Goal: Download file/media

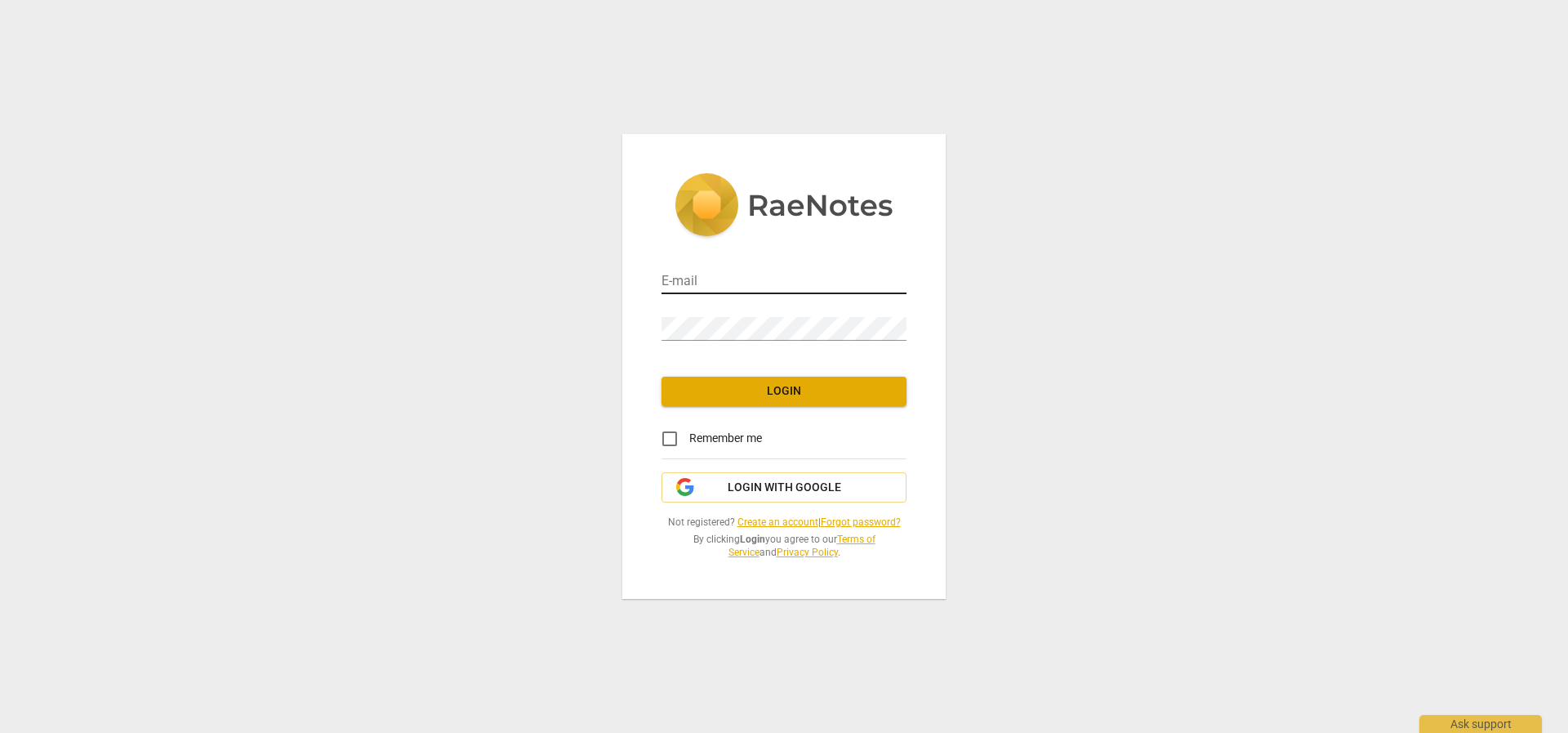
click at [731, 275] on input "email" at bounding box center [784, 282] width 245 height 24
type input "[EMAIL_ADDRESS][DOMAIN_NAME]"
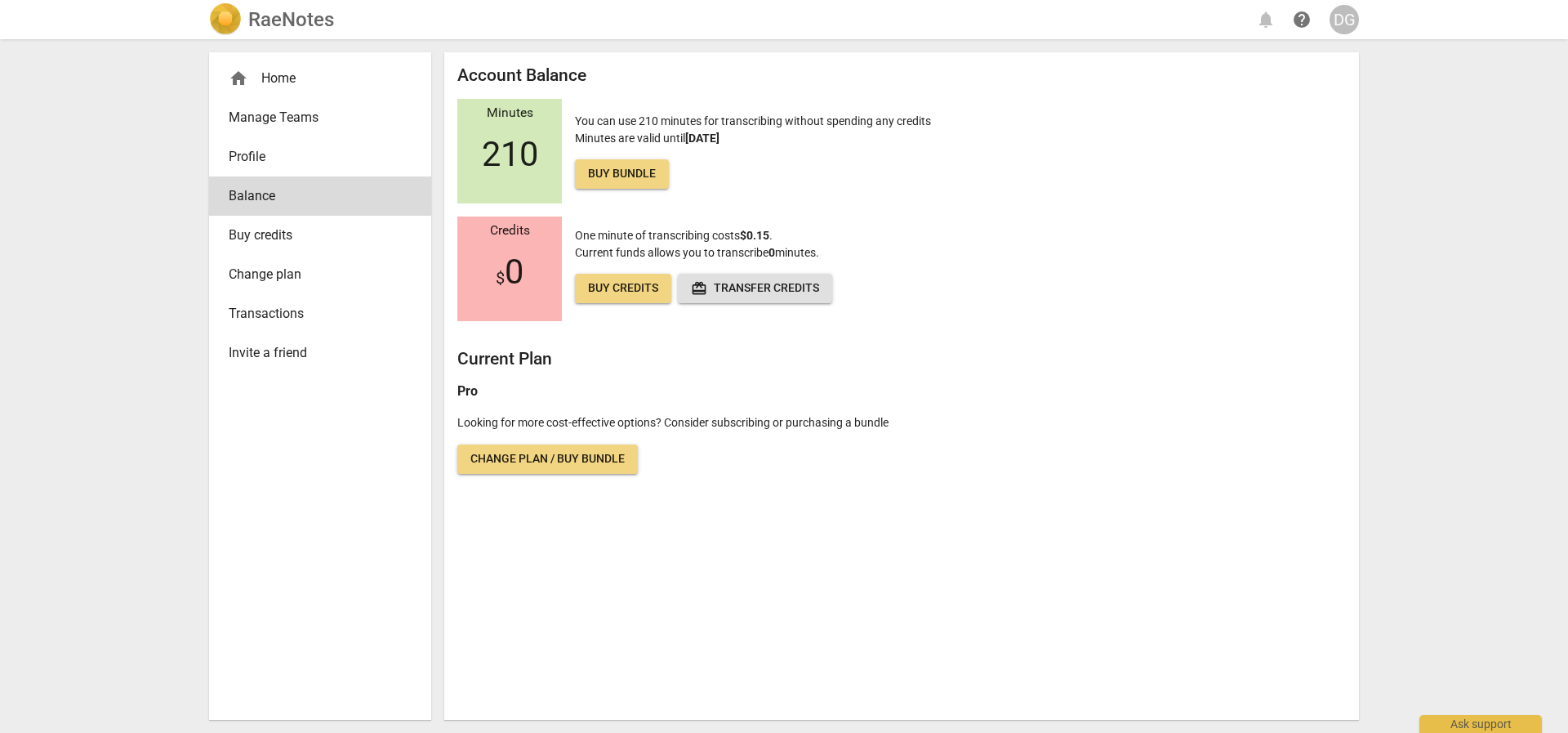
click at [292, 78] on div "home Home" at bounding box center [313, 78] width 170 height 20
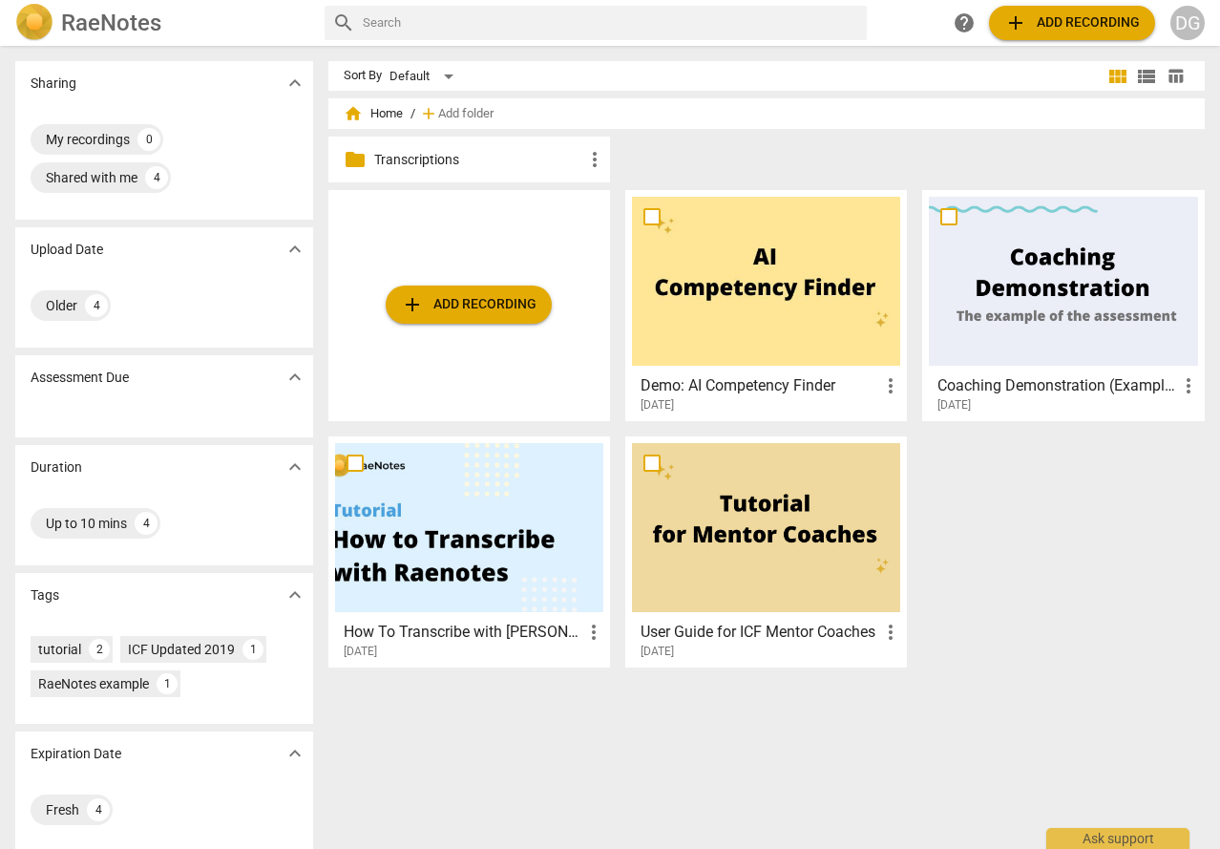
scroll to position [11, 0]
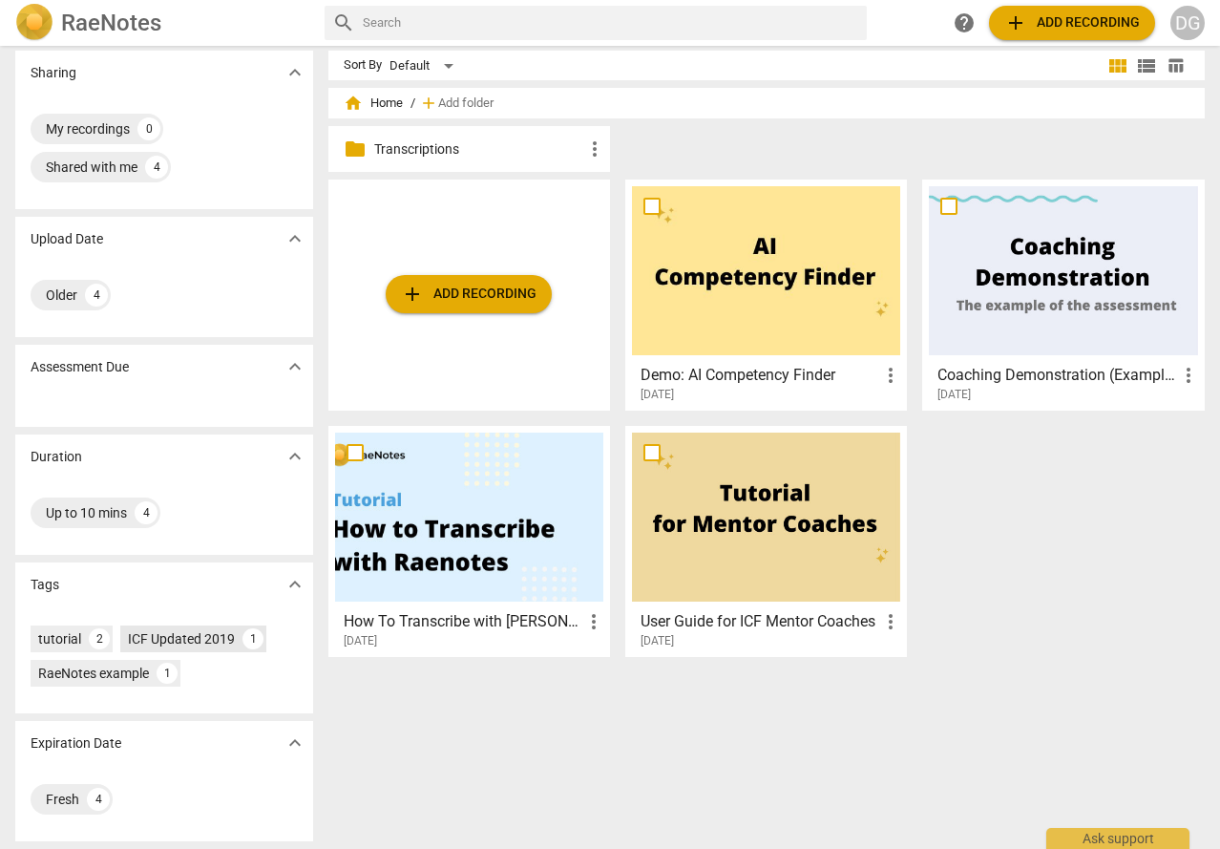
click at [215, 646] on div "ICF Updated 2019" at bounding box center [181, 638] width 107 height 19
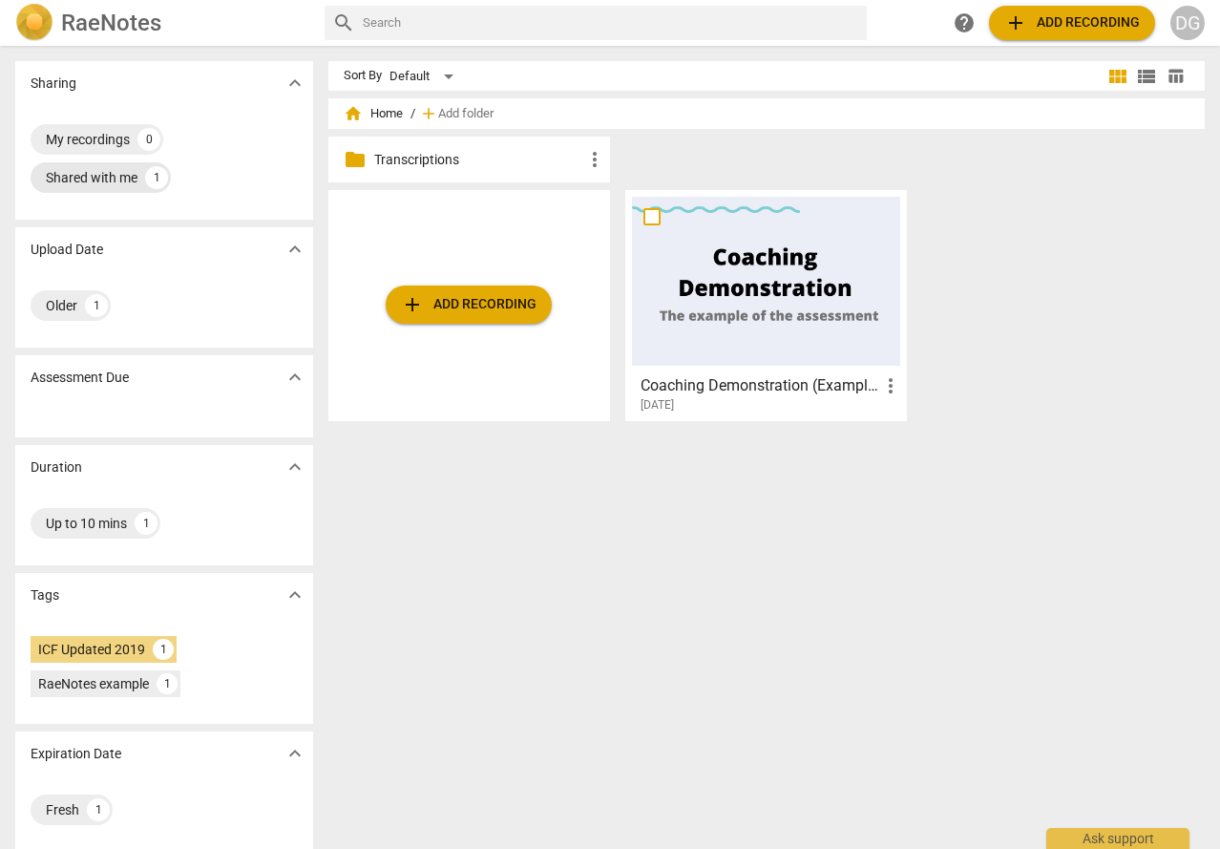
click at [96, 177] on div "Shared with me" at bounding box center [92, 177] width 92 height 19
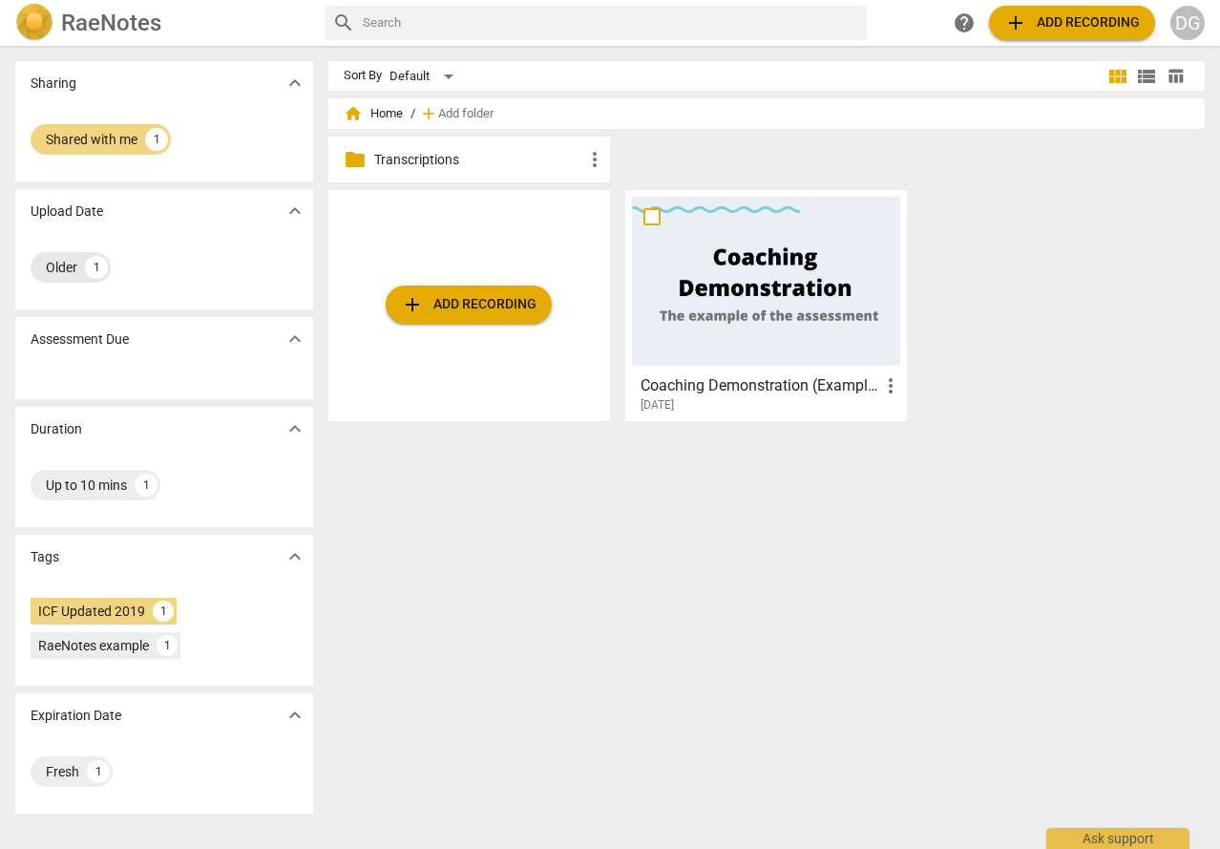
click at [86, 265] on div "1" at bounding box center [96, 267] width 23 height 23
click at [68, 263] on div "Older" at bounding box center [62, 267] width 32 height 19
click at [92, 484] on div "Up to 10 mins" at bounding box center [86, 485] width 81 height 19
click at [761, 265] on div at bounding box center [766, 281] width 268 height 169
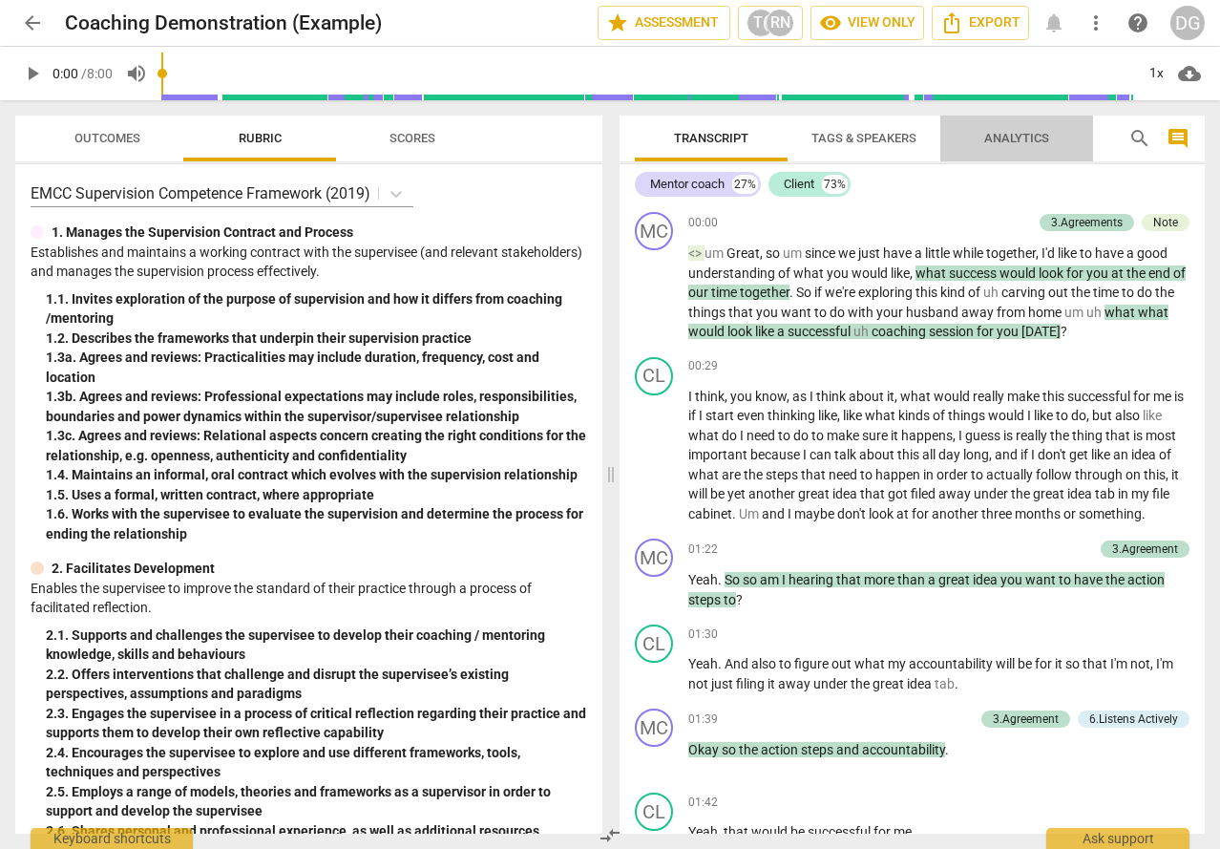
click at [1034, 138] on span "Analytics" at bounding box center [1017, 138] width 65 height 14
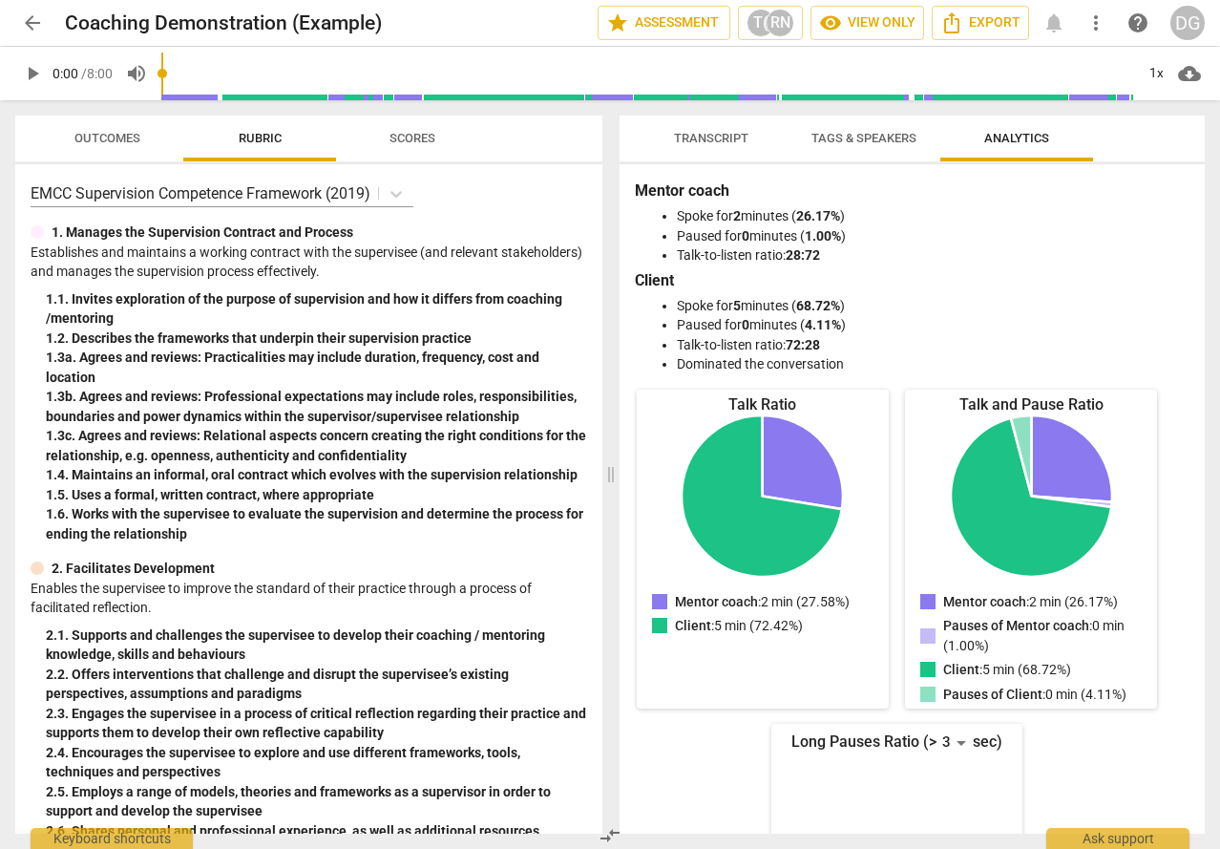
click at [897, 138] on span "Tags & Speakers" at bounding box center [864, 138] width 105 height 14
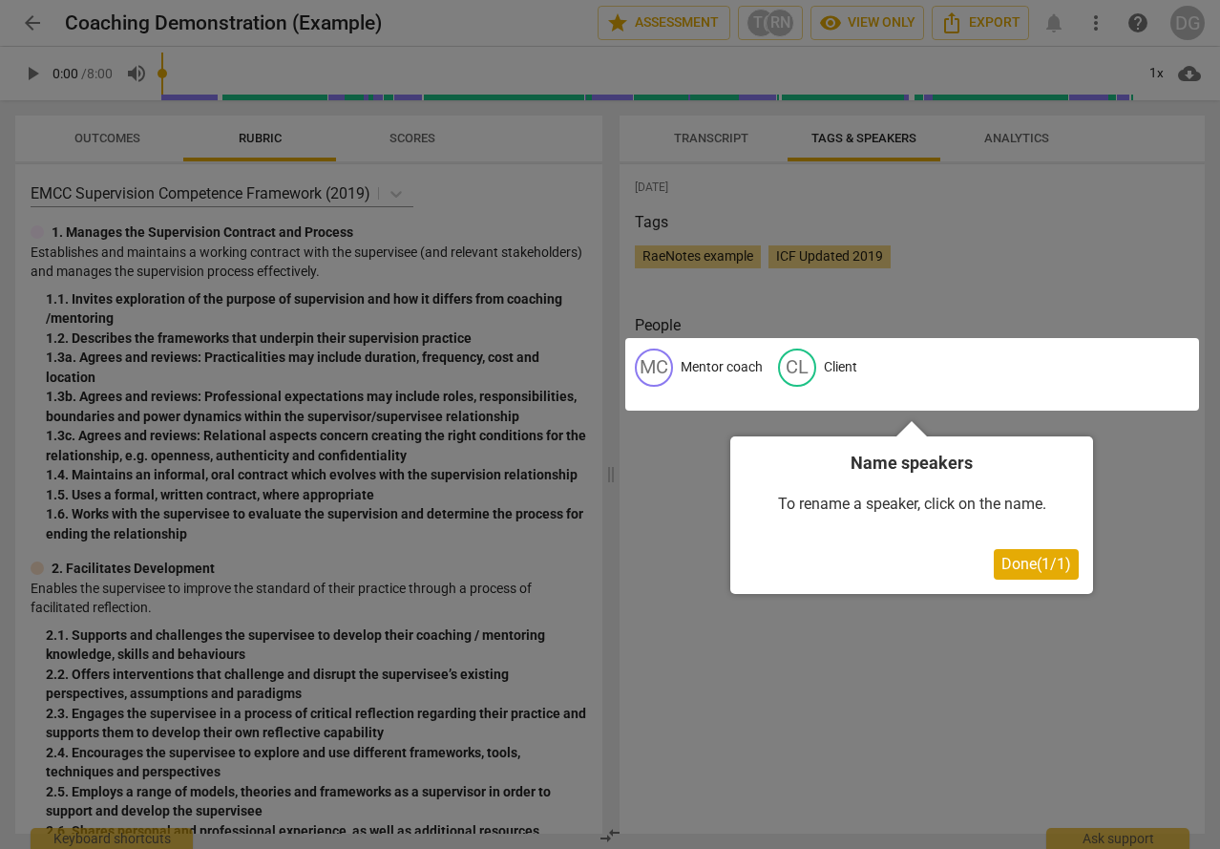
click at [729, 134] on div at bounding box center [610, 424] width 1220 height 849
click at [1037, 567] on span "Done ( 1 / 1 )" at bounding box center [1037, 564] width 70 height 18
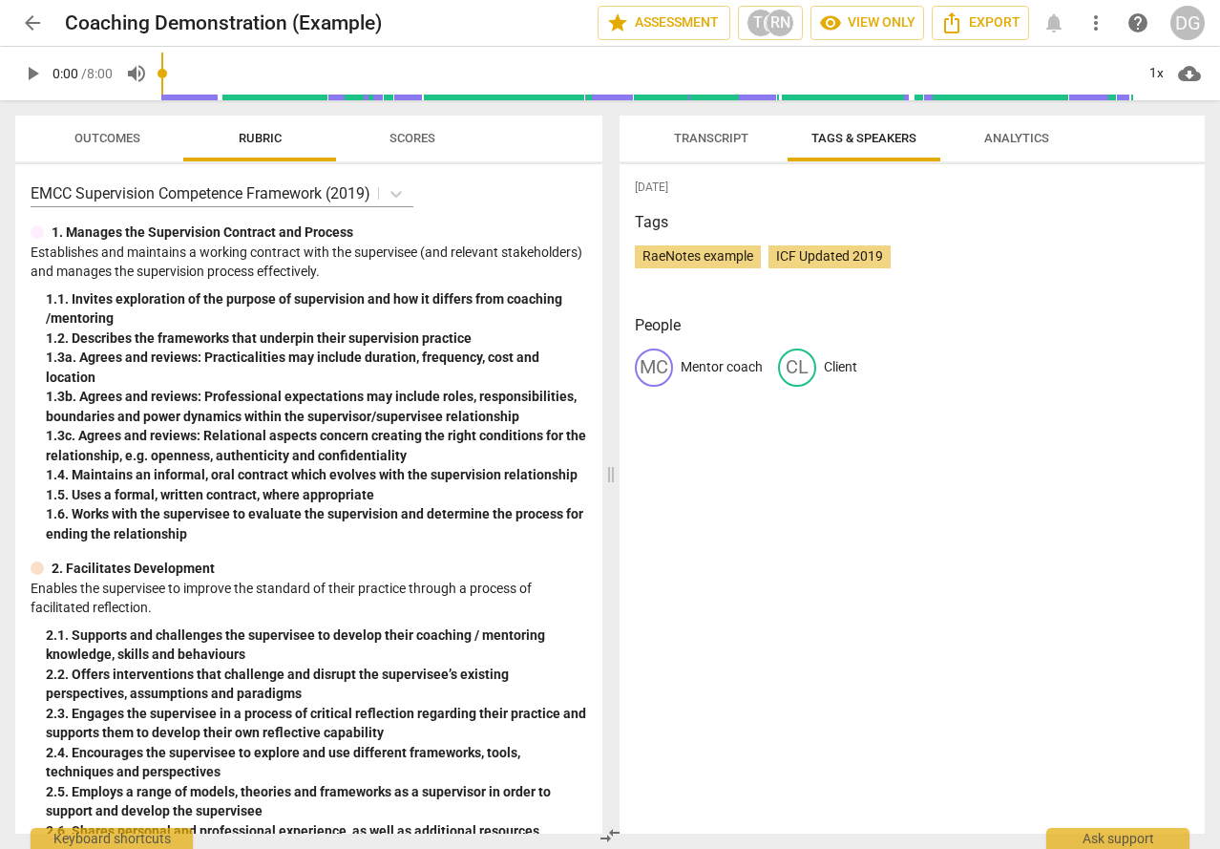
click at [737, 370] on p "Mentor coach" at bounding box center [722, 367] width 82 height 20
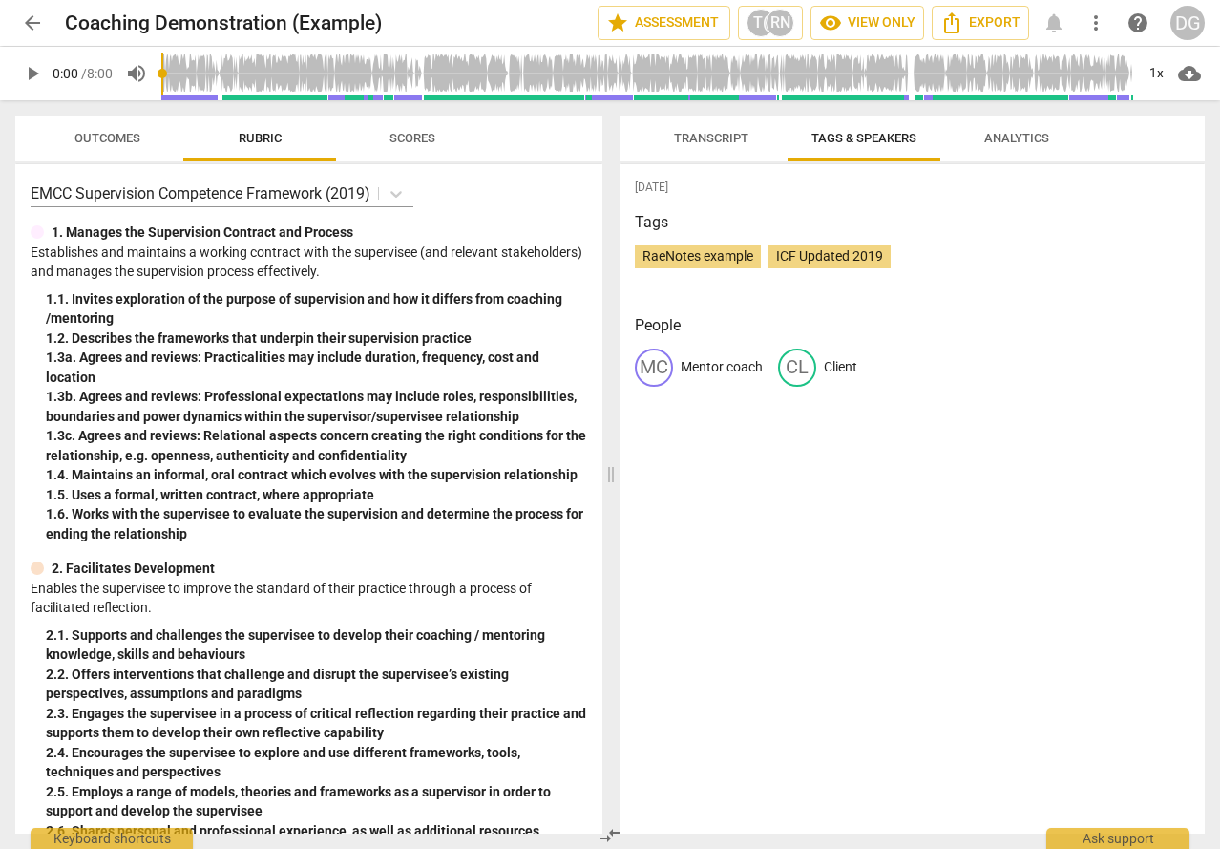
drag, startPoint x: 765, startPoint y: 363, endPoint x: 679, endPoint y: 365, distance: 86.0
click at [682, 365] on div "MC Mentor coach CL Client" at bounding box center [912, 375] width 555 height 53
click at [650, 370] on div "MC" at bounding box center [654, 368] width 38 height 38
click at [418, 133] on span "Scores" at bounding box center [413, 138] width 46 height 14
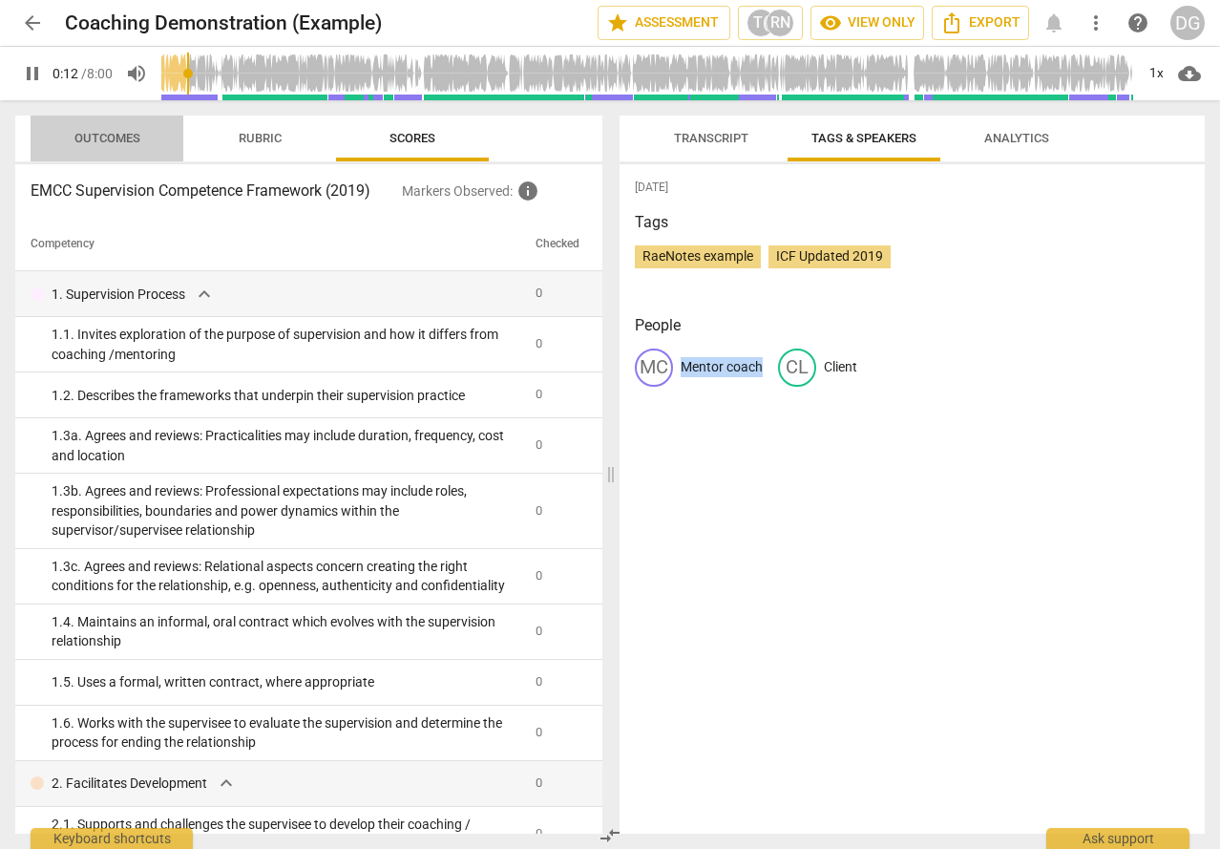
click at [100, 143] on span "Outcomes" at bounding box center [107, 138] width 66 height 14
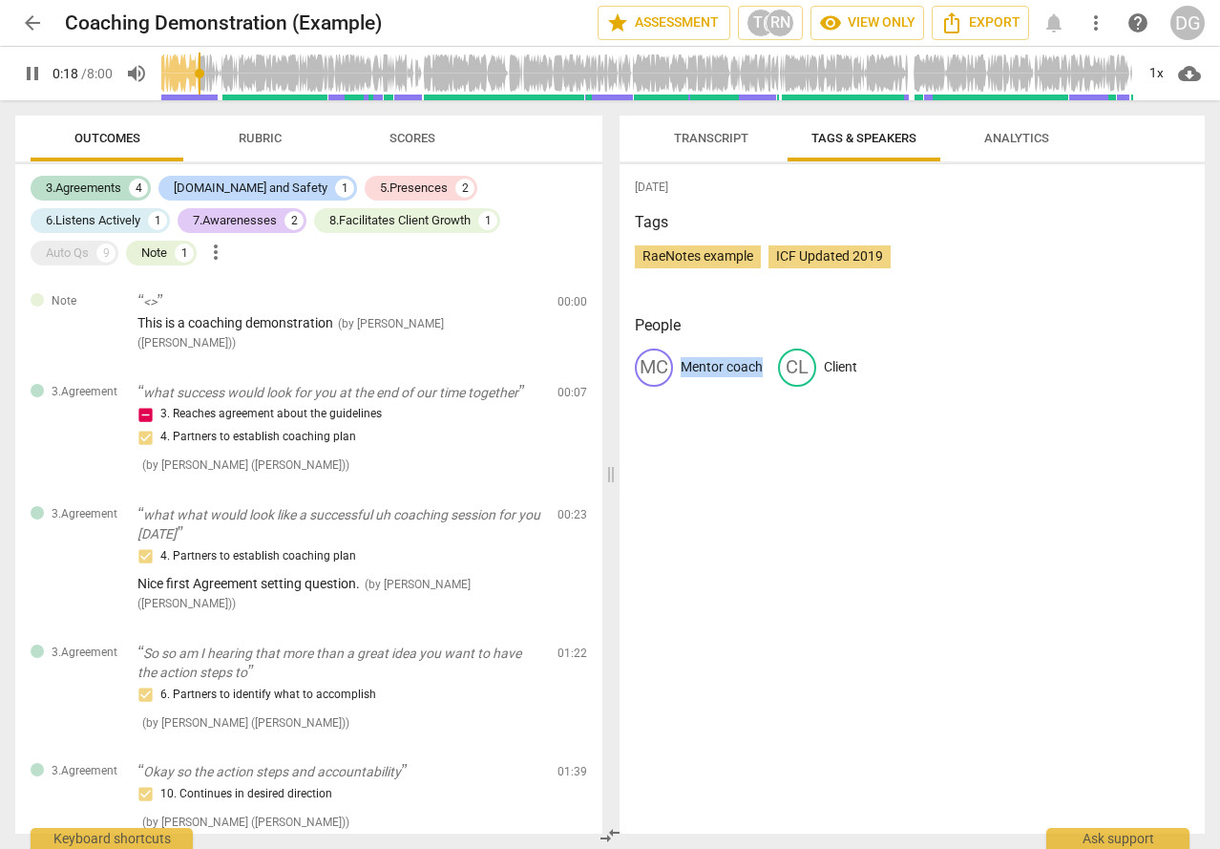
type input "19"
click at [32, 21] on span "arrow_back" at bounding box center [32, 22] width 23 height 23
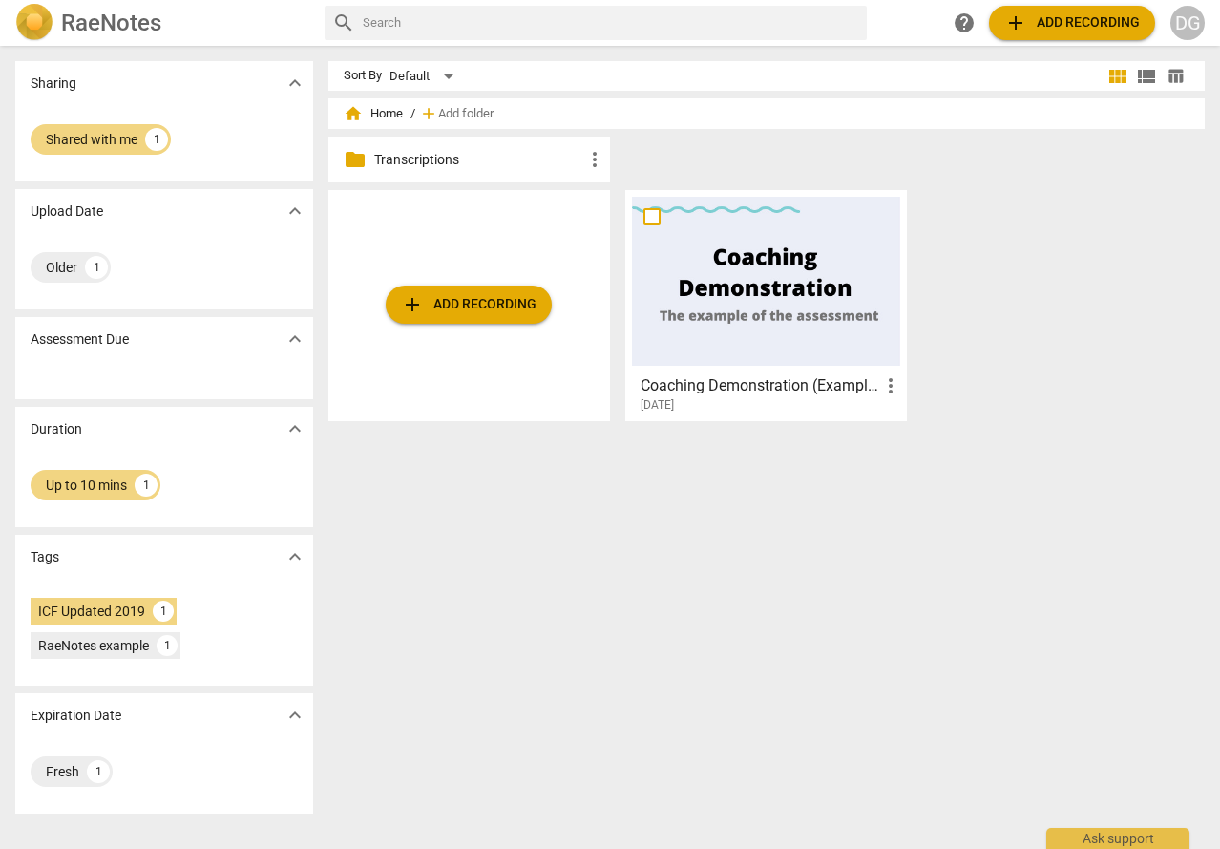
click at [1117, 76] on span "view_module" at bounding box center [1118, 76] width 23 height 23
click at [1143, 74] on span "view_list" at bounding box center [1146, 76] width 23 height 23
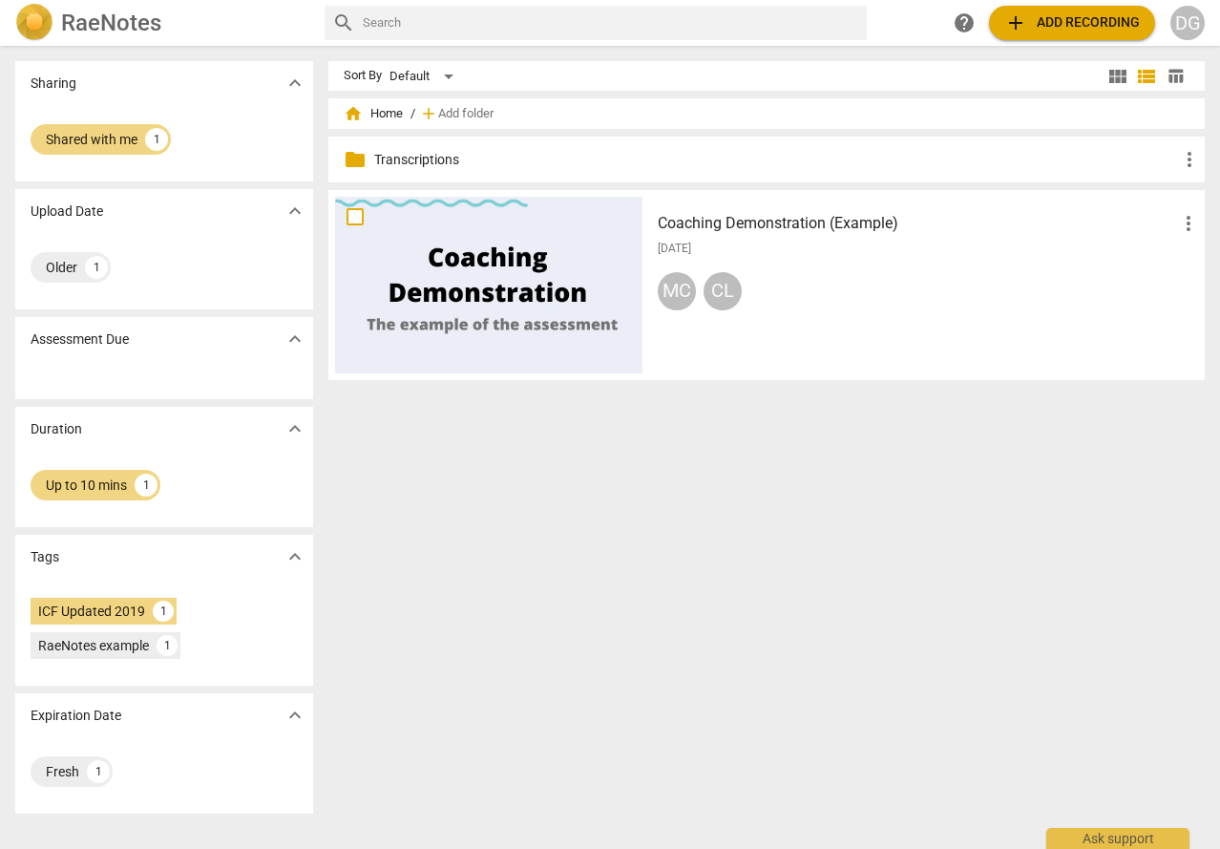
click at [1173, 74] on span "table_chart" at bounding box center [1176, 76] width 18 height 18
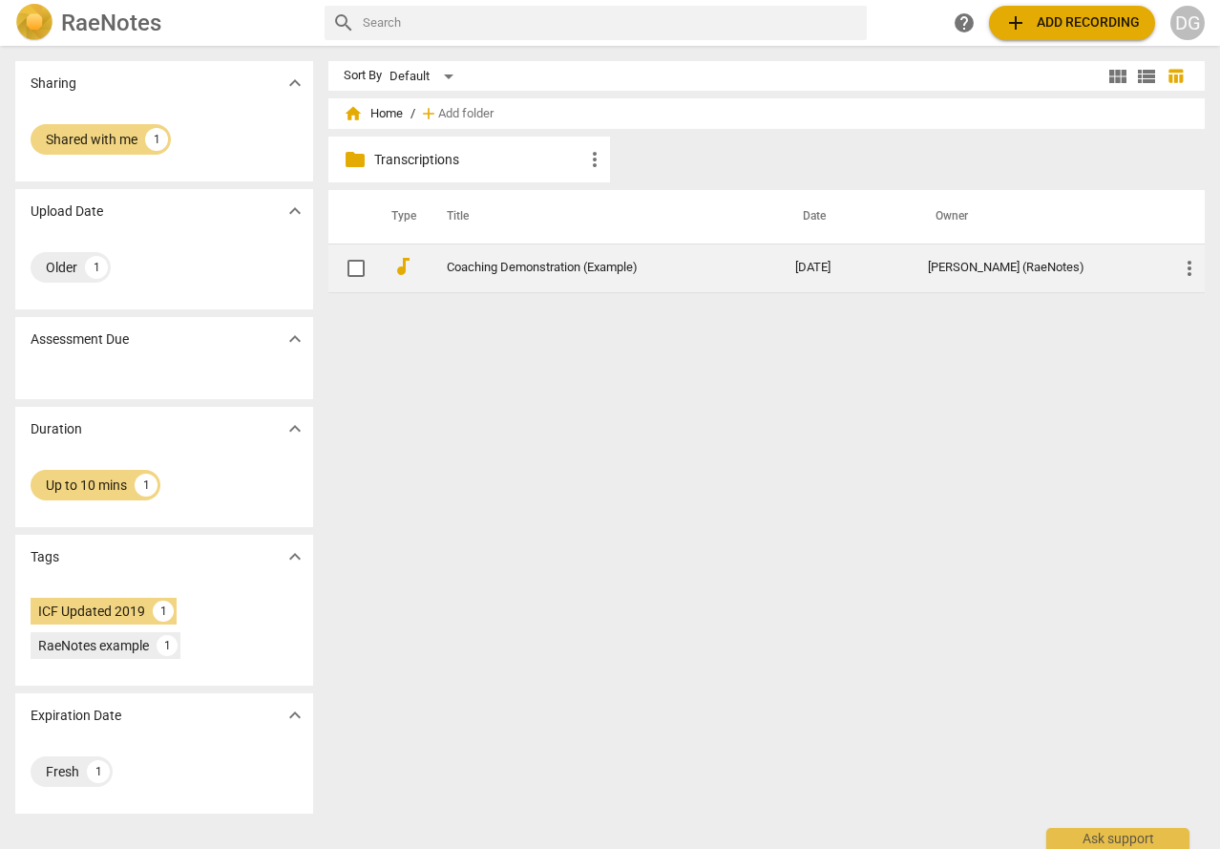
click at [497, 268] on link "Coaching Demonstration (Example)" at bounding box center [587, 268] width 281 height 14
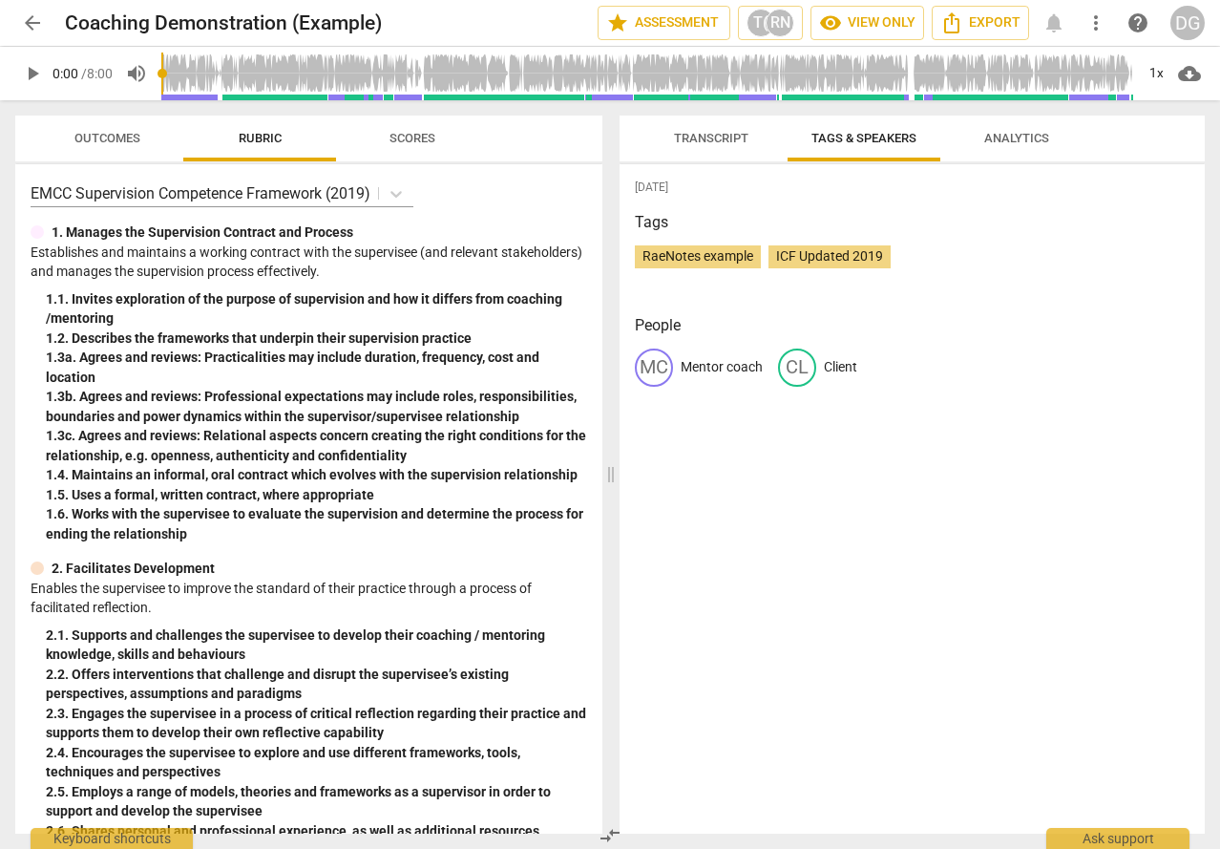
click at [712, 137] on span "Transcript" at bounding box center [711, 138] width 74 height 14
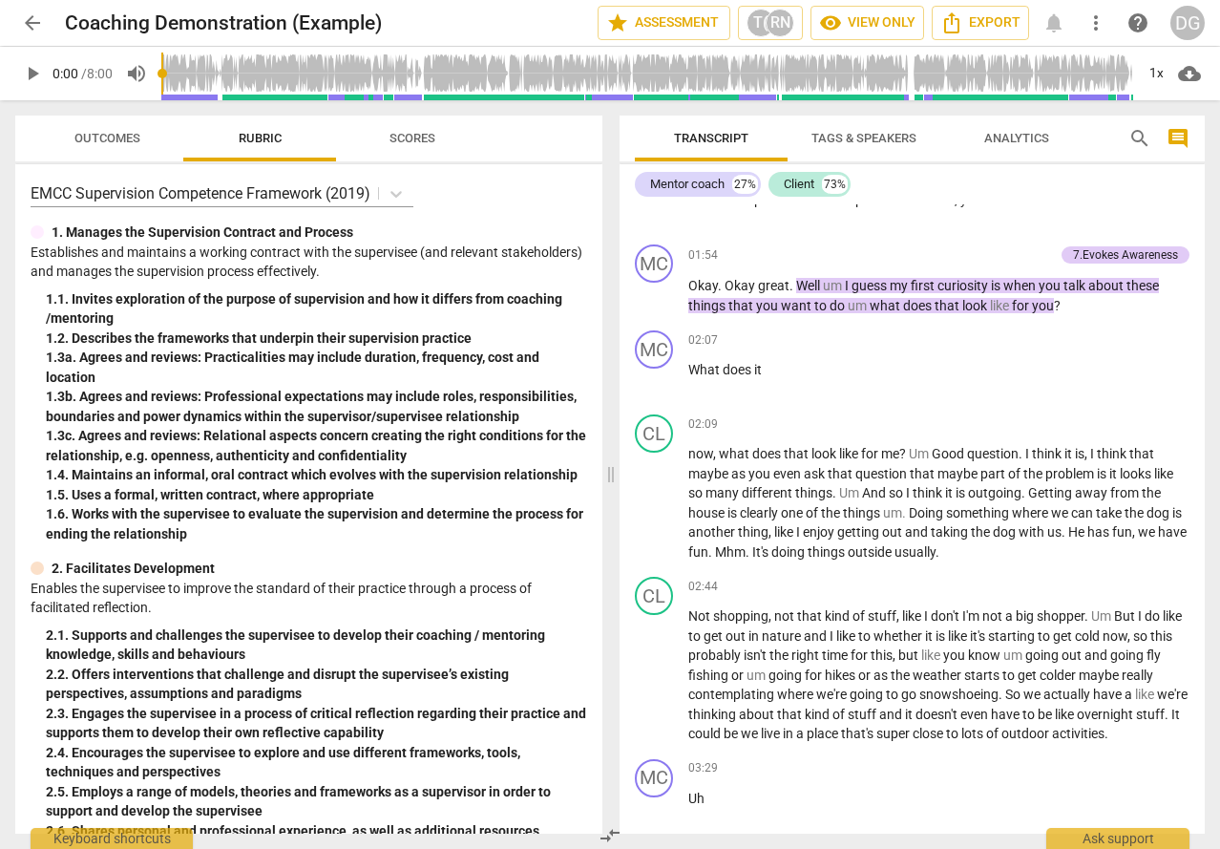
scroll to position [323, 0]
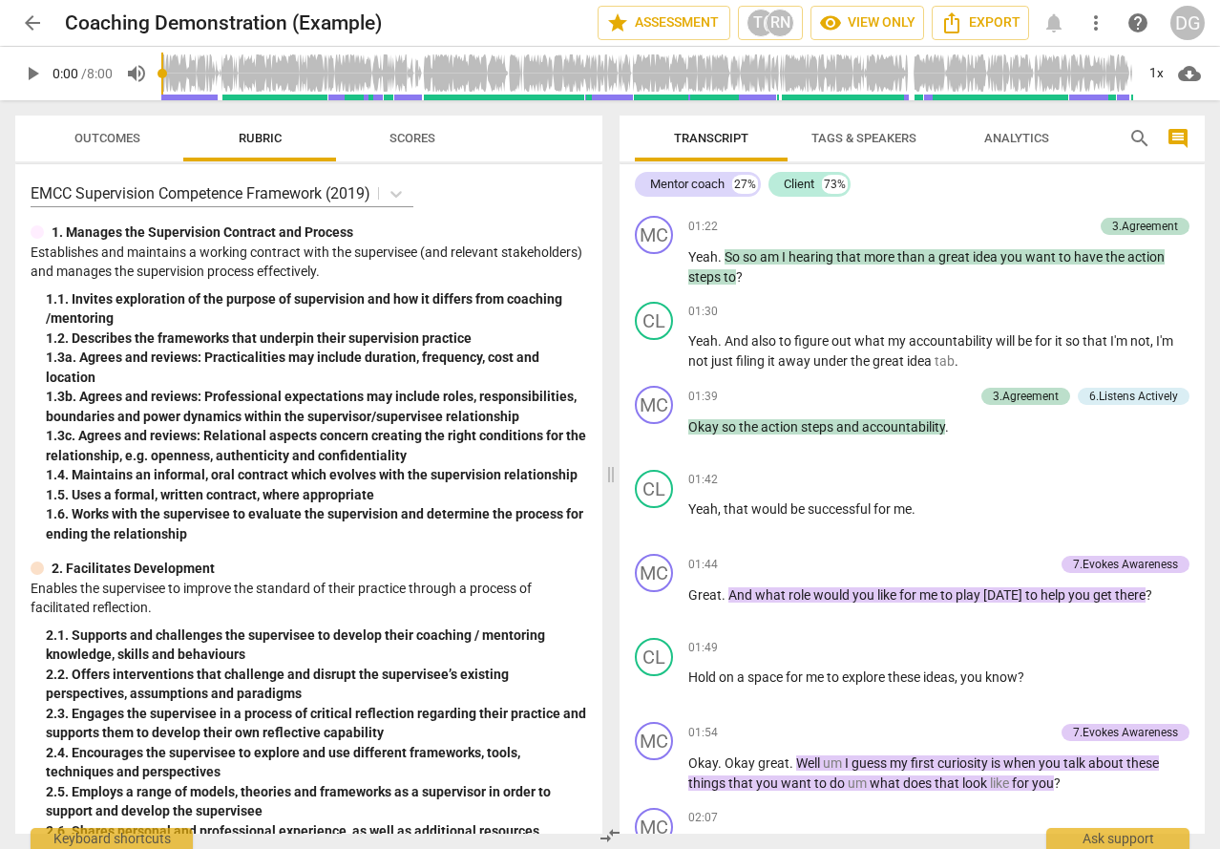
click at [26, 18] on span "arrow_back" at bounding box center [32, 22] width 23 height 23
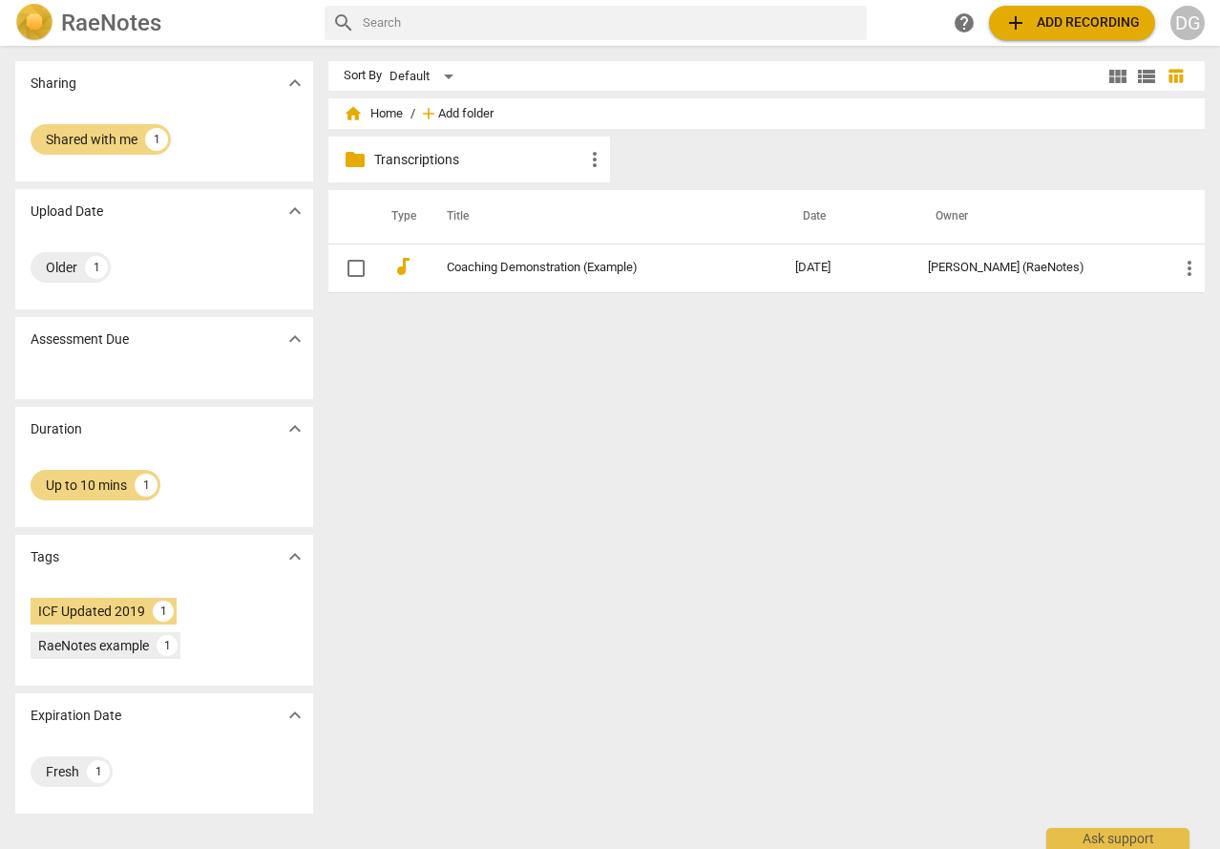
click at [479, 113] on span "Add folder" at bounding box center [465, 114] width 55 height 14
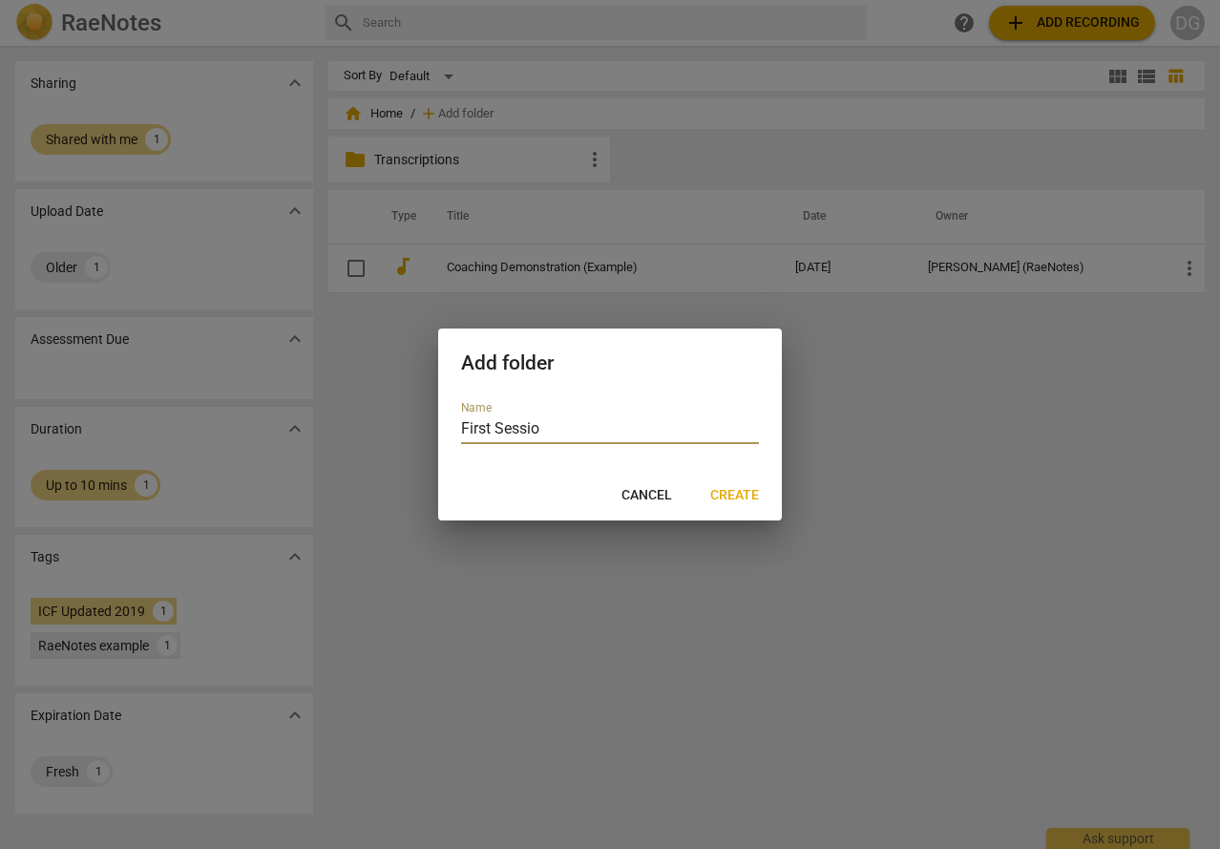
type input "First Session"
click at [735, 485] on button "Create" at bounding box center [734, 495] width 79 height 34
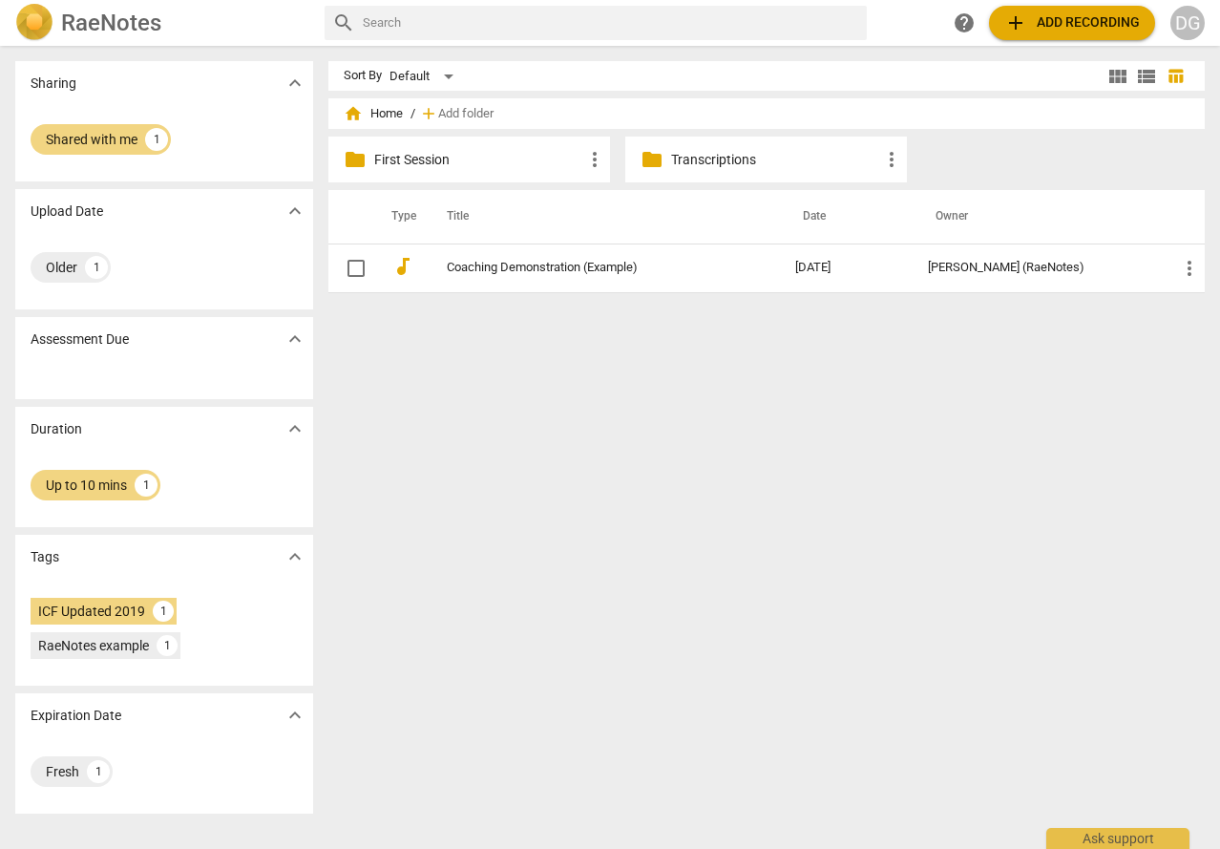
click at [742, 157] on p "Transcriptions" at bounding box center [775, 160] width 209 height 20
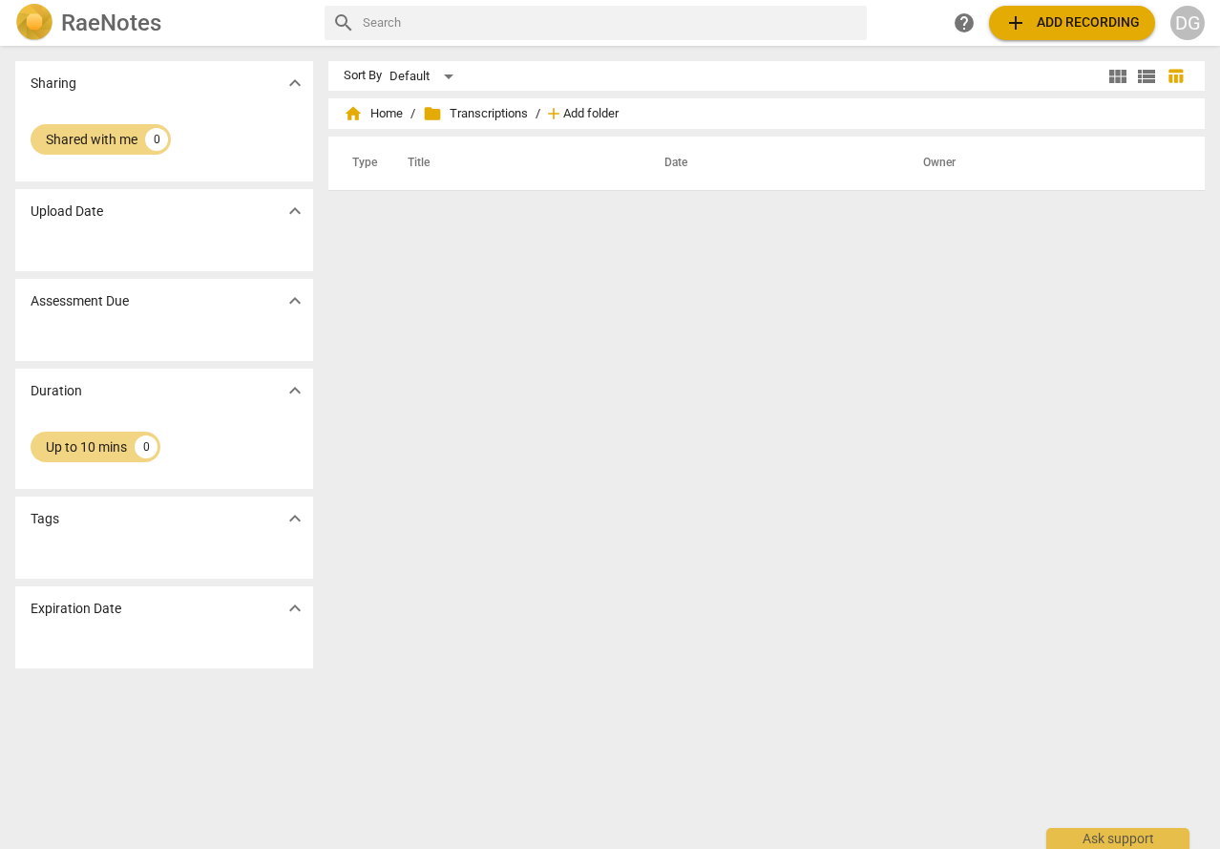
click at [594, 117] on span "Add folder" at bounding box center [590, 114] width 55 height 14
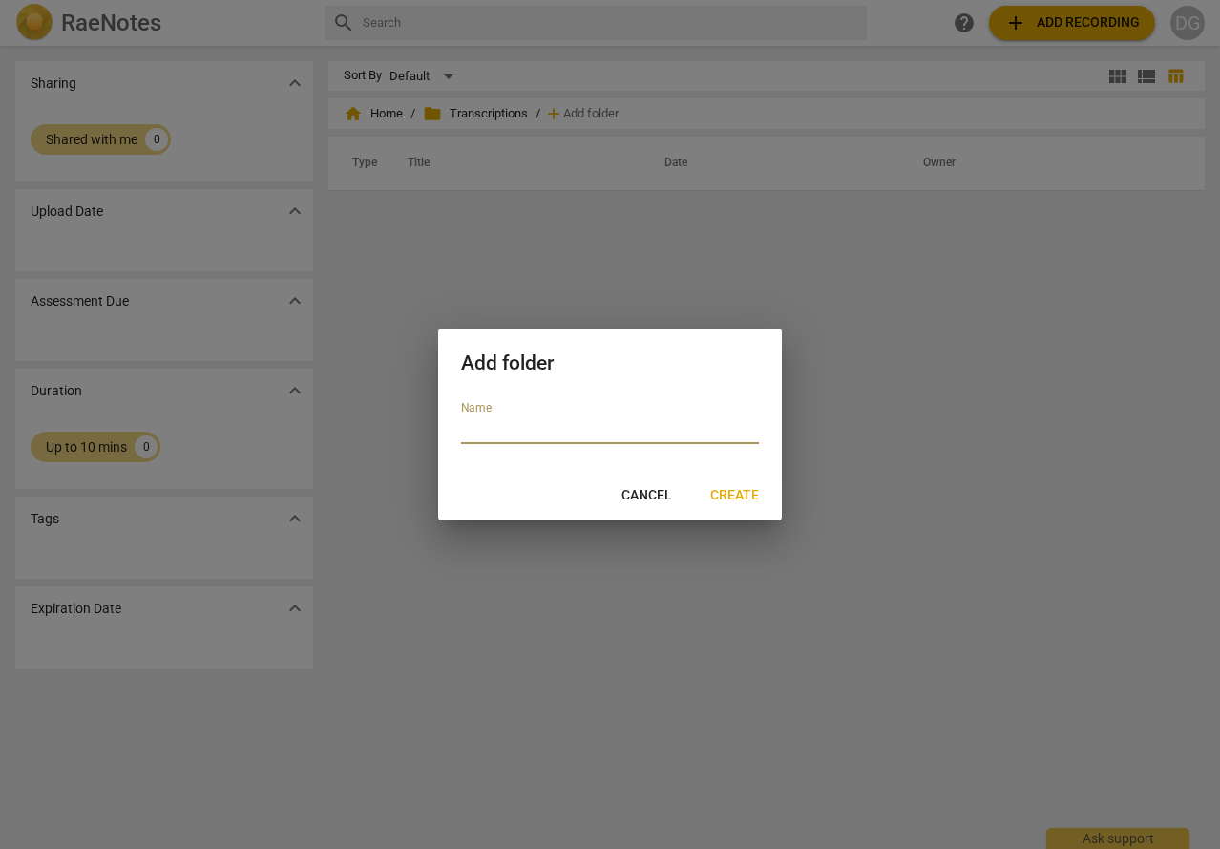
click at [655, 498] on span "Cancel" at bounding box center [647, 495] width 51 height 19
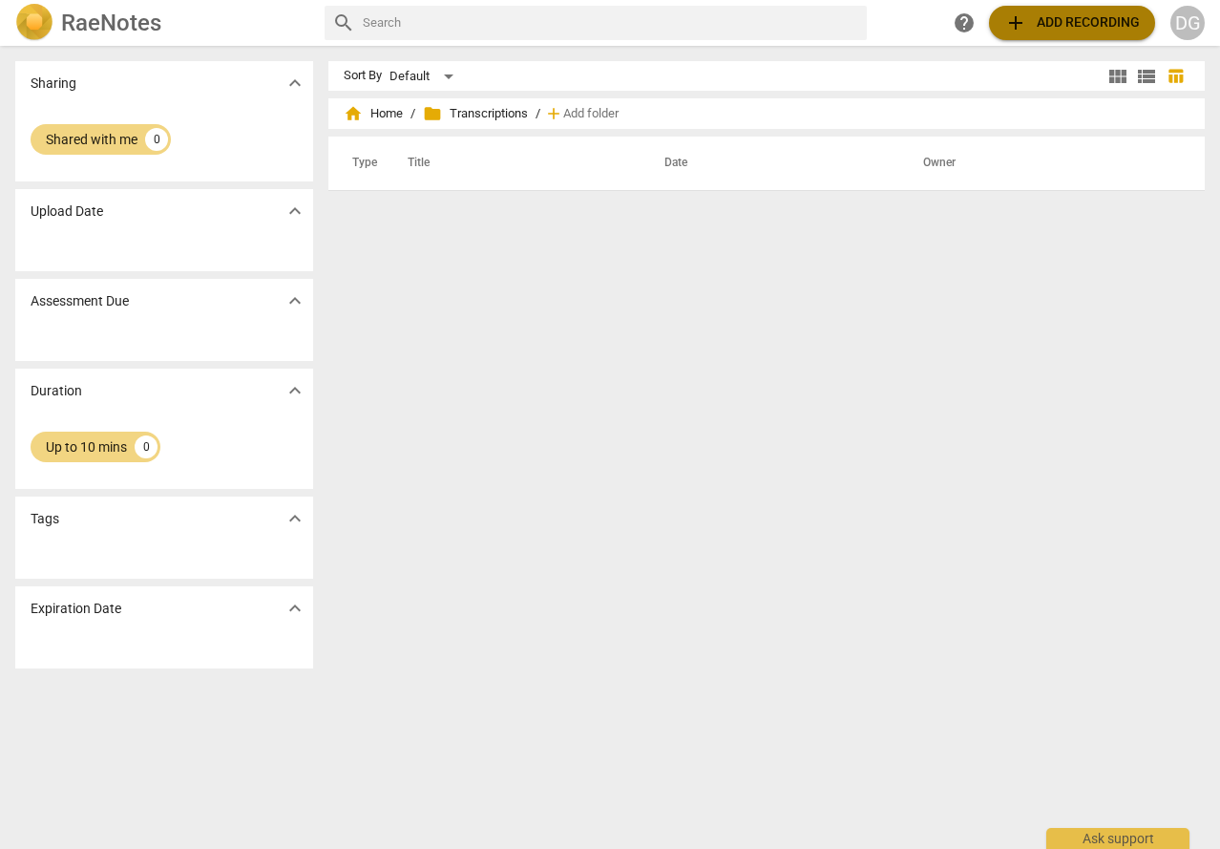
click at [1070, 18] on span "add Add recording" at bounding box center [1073, 22] width 136 height 23
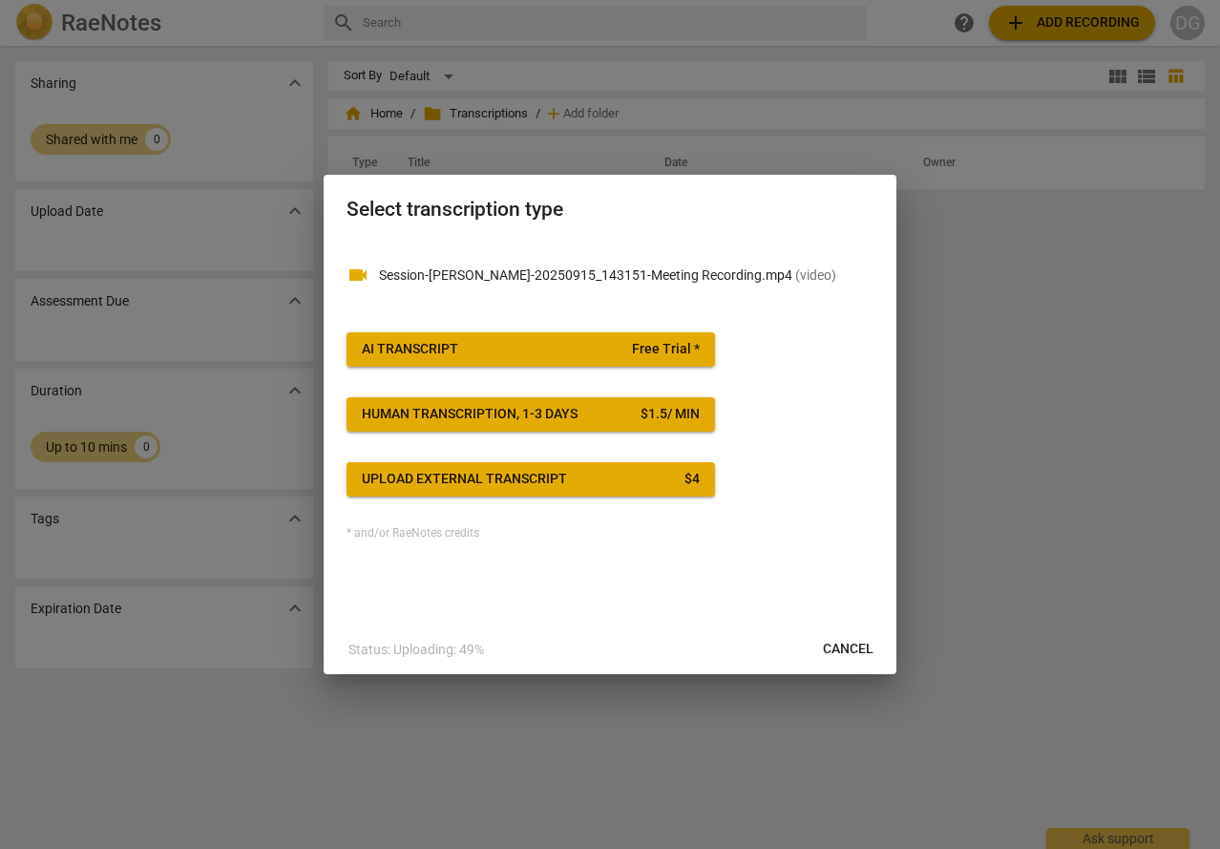
click at [456, 348] on div "AI Transcript" at bounding box center [410, 349] width 96 height 19
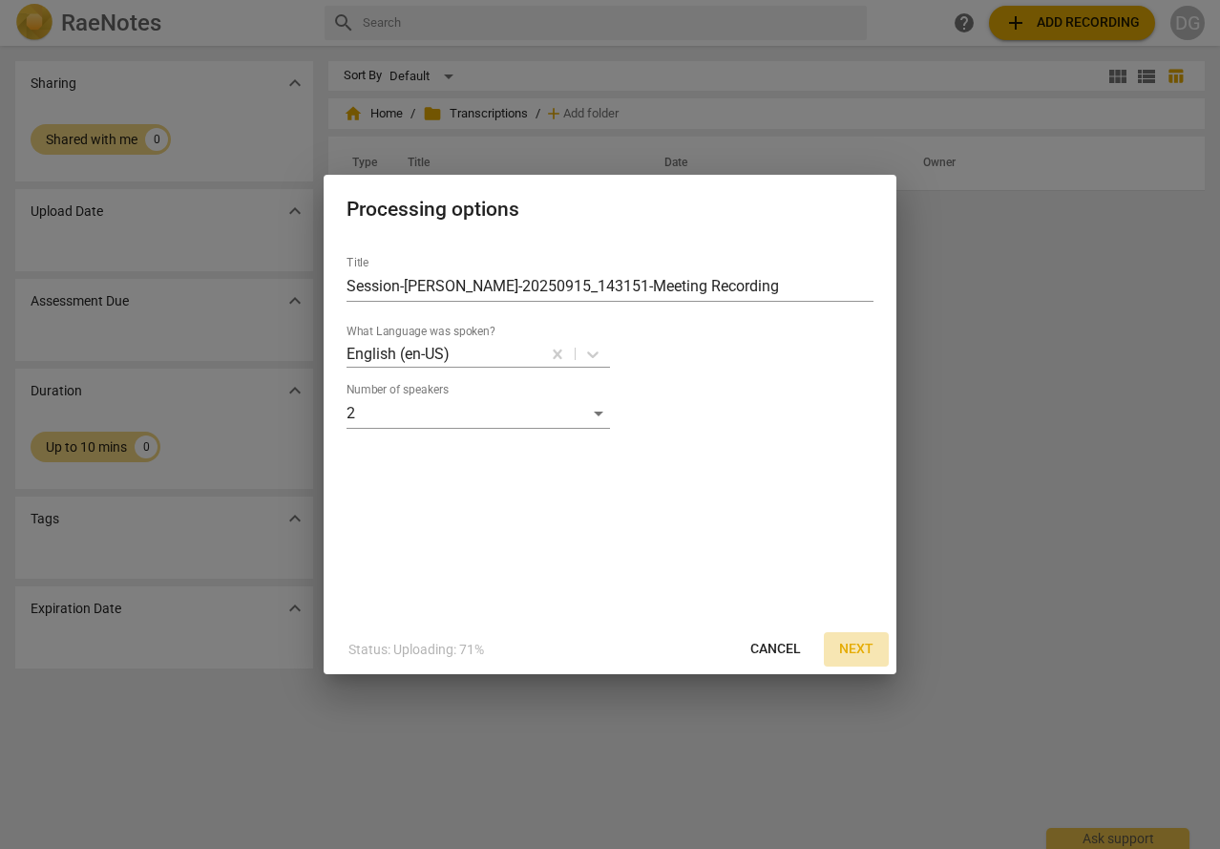
click at [853, 645] on span "Next" at bounding box center [856, 649] width 34 height 19
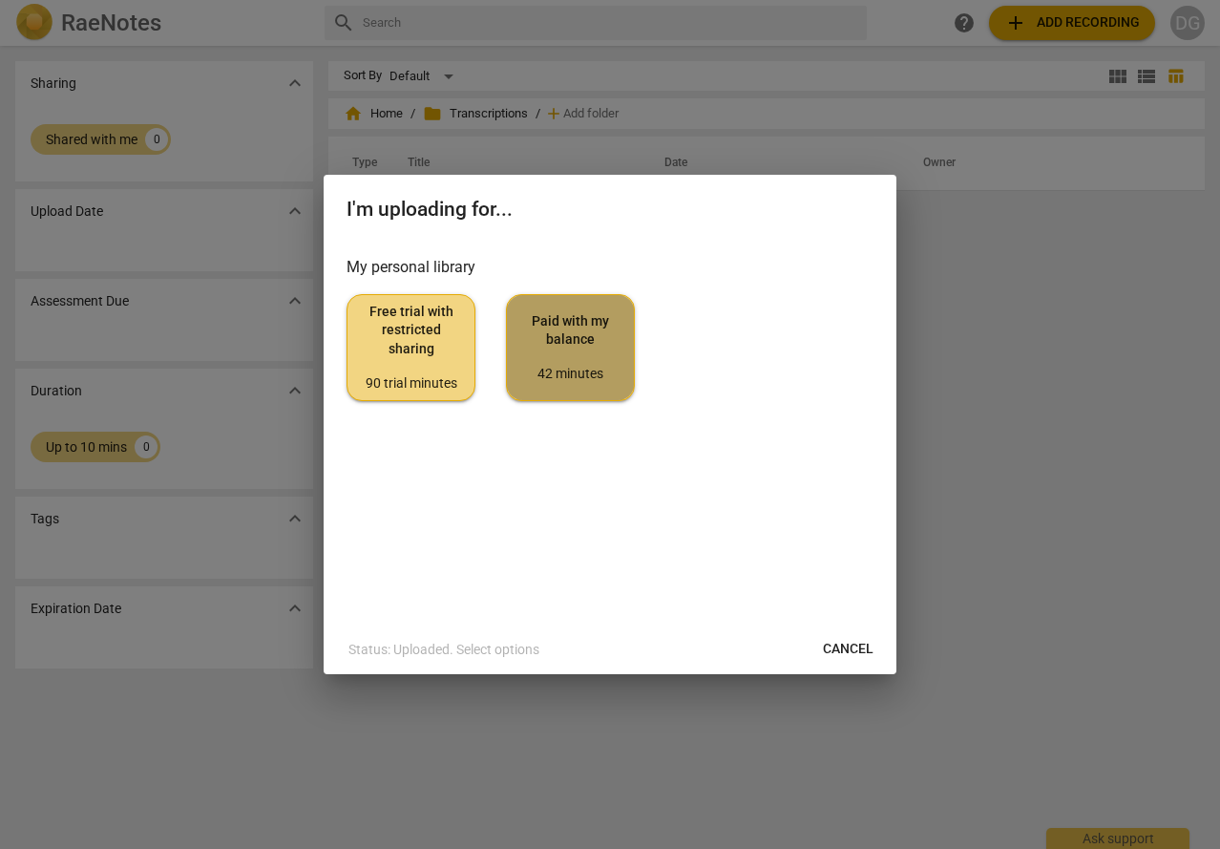
click at [575, 330] on span "Paid with my balance 42 minutes" at bounding box center [570, 348] width 96 height 72
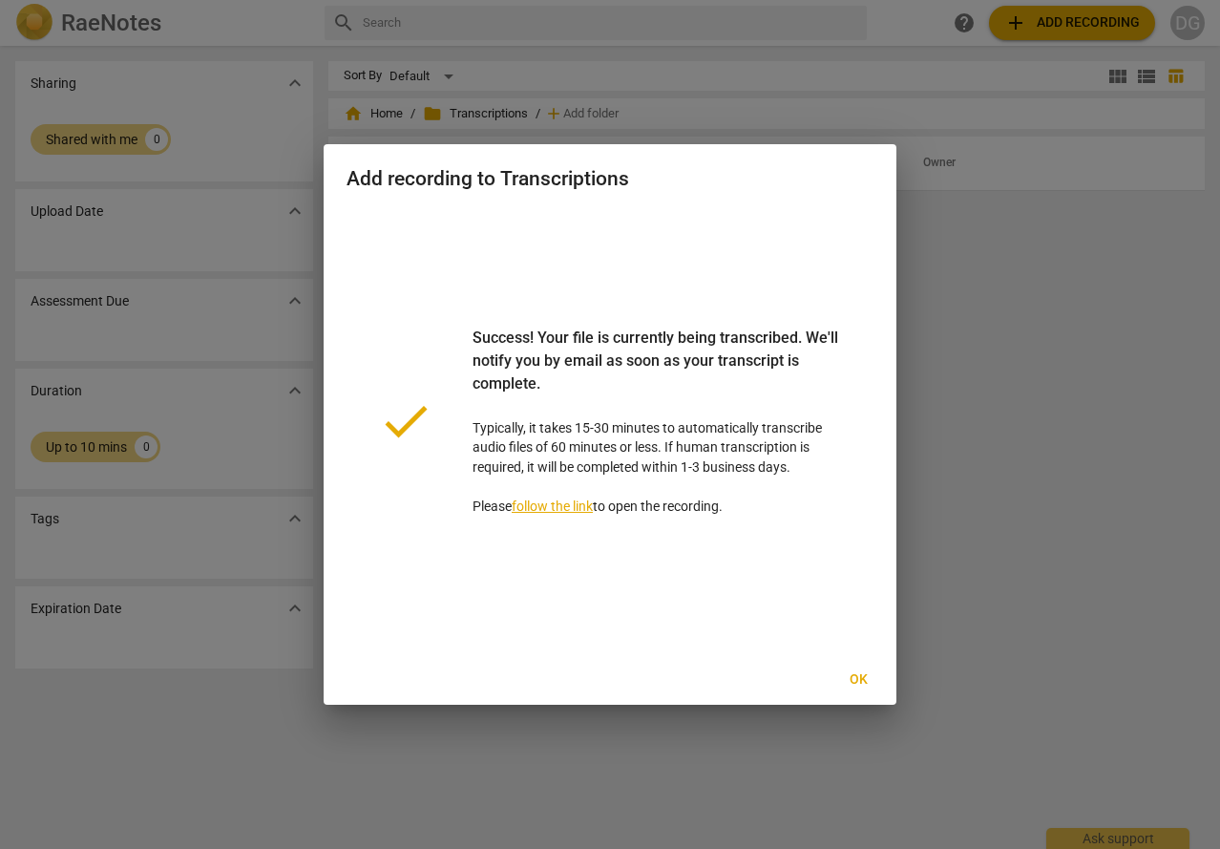
click at [568, 506] on link "follow the link" at bounding box center [552, 505] width 81 height 15
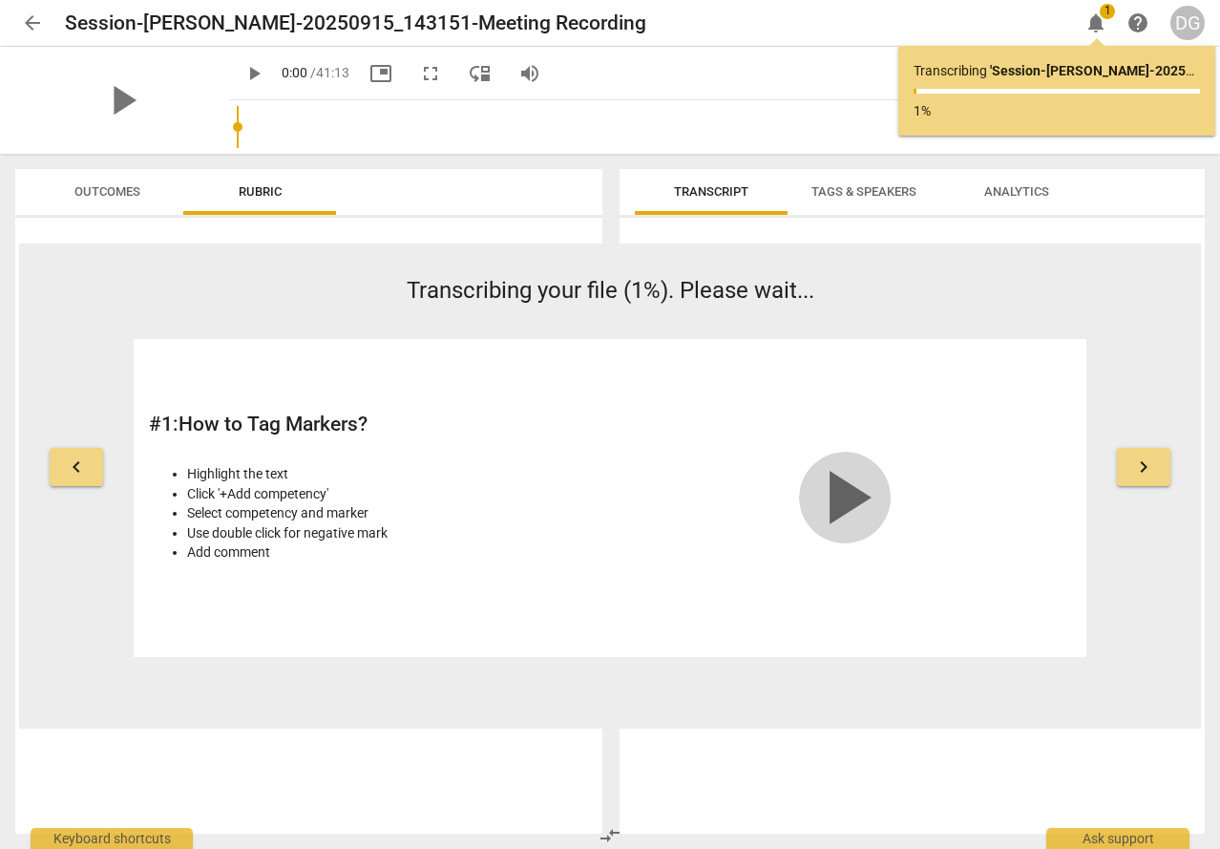
click at [837, 490] on span "play_arrow" at bounding box center [845, 498] width 92 height 92
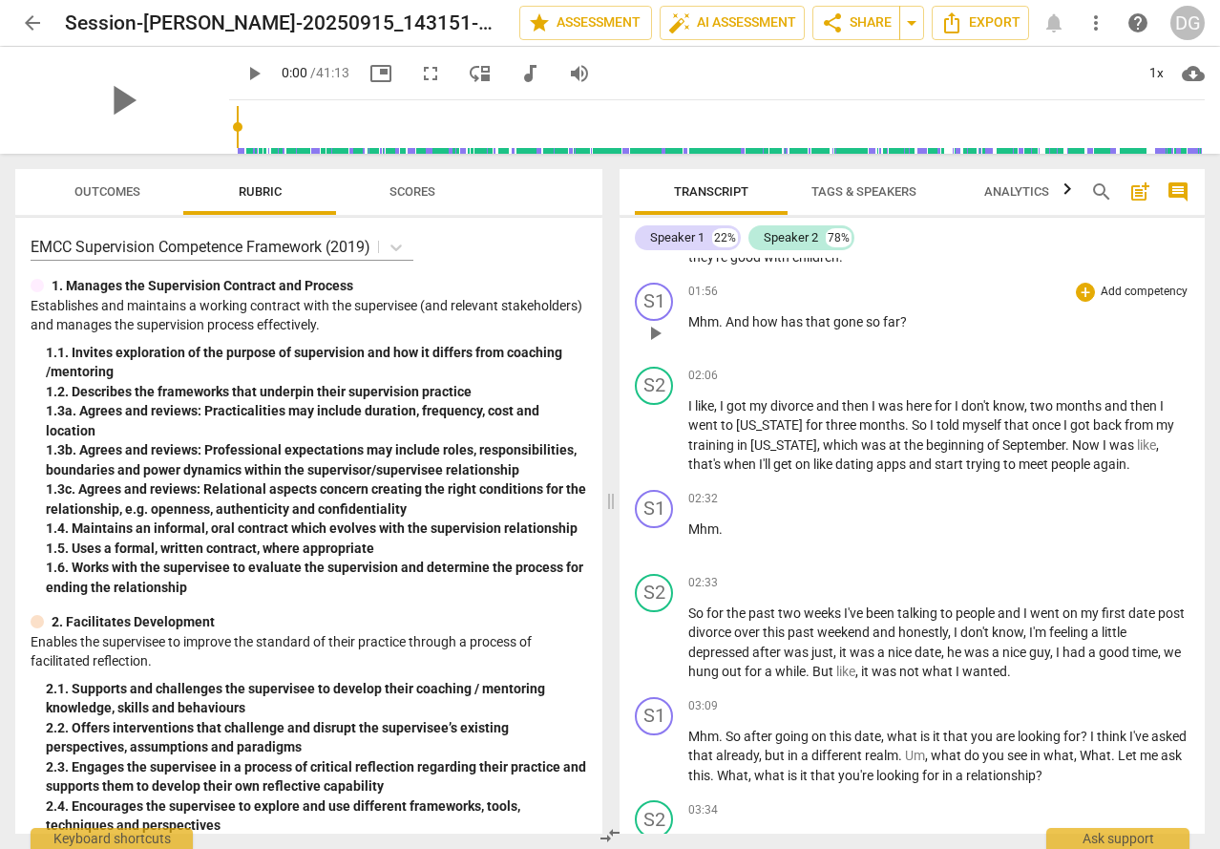
scroll to position [764, 0]
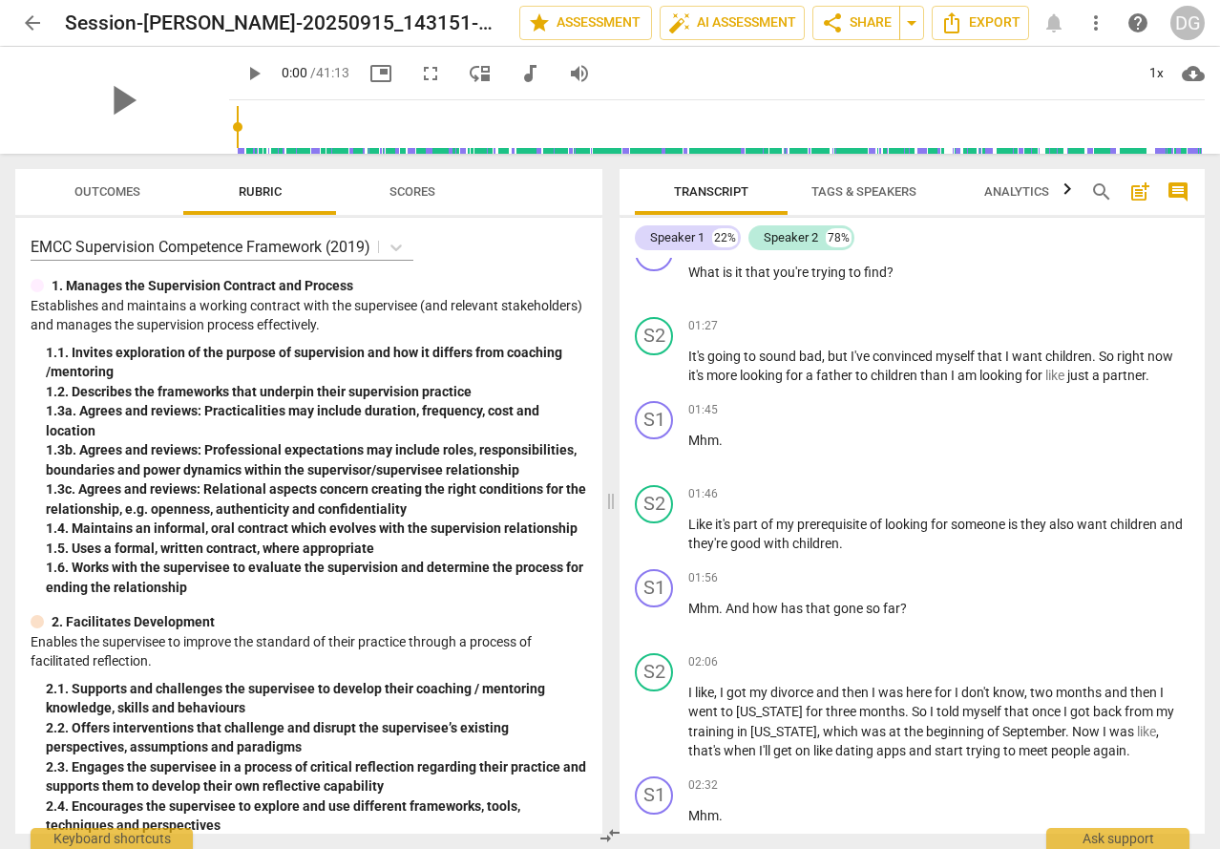
click at [1032, 192] on span "Analytics" at bounding box center [1017, 191] width 65 height 14
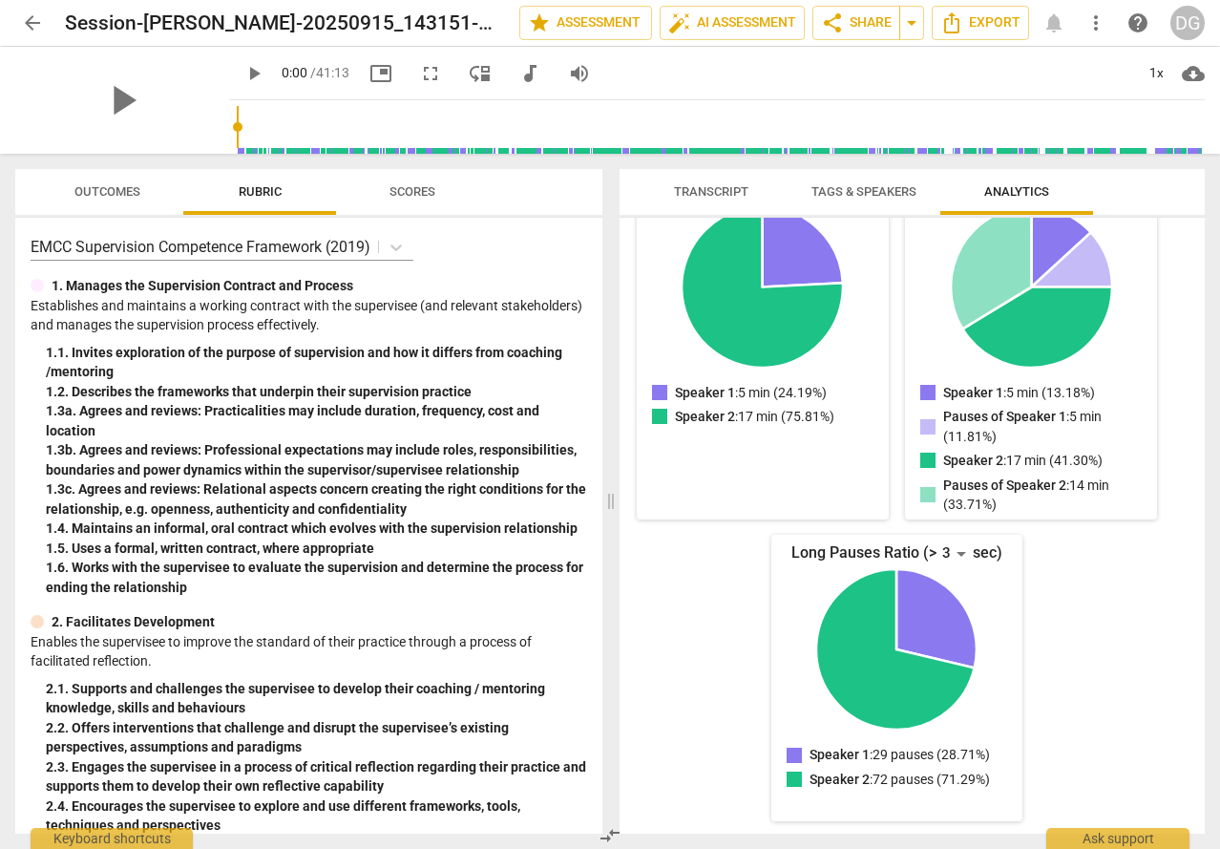
scroll to position [0, 0]
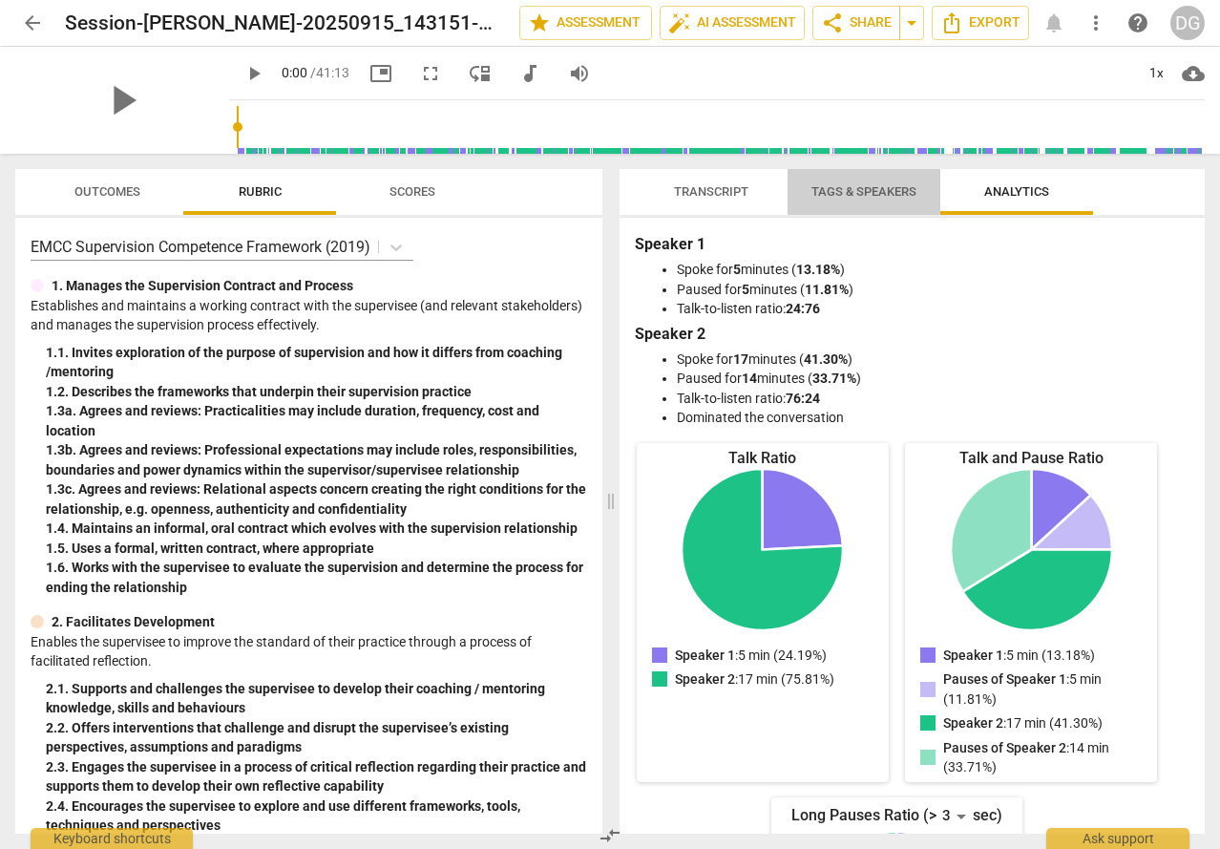
click at [868, 195] on span "Tags & Speakers" at bounding box center [864, 191] width 105 height 14
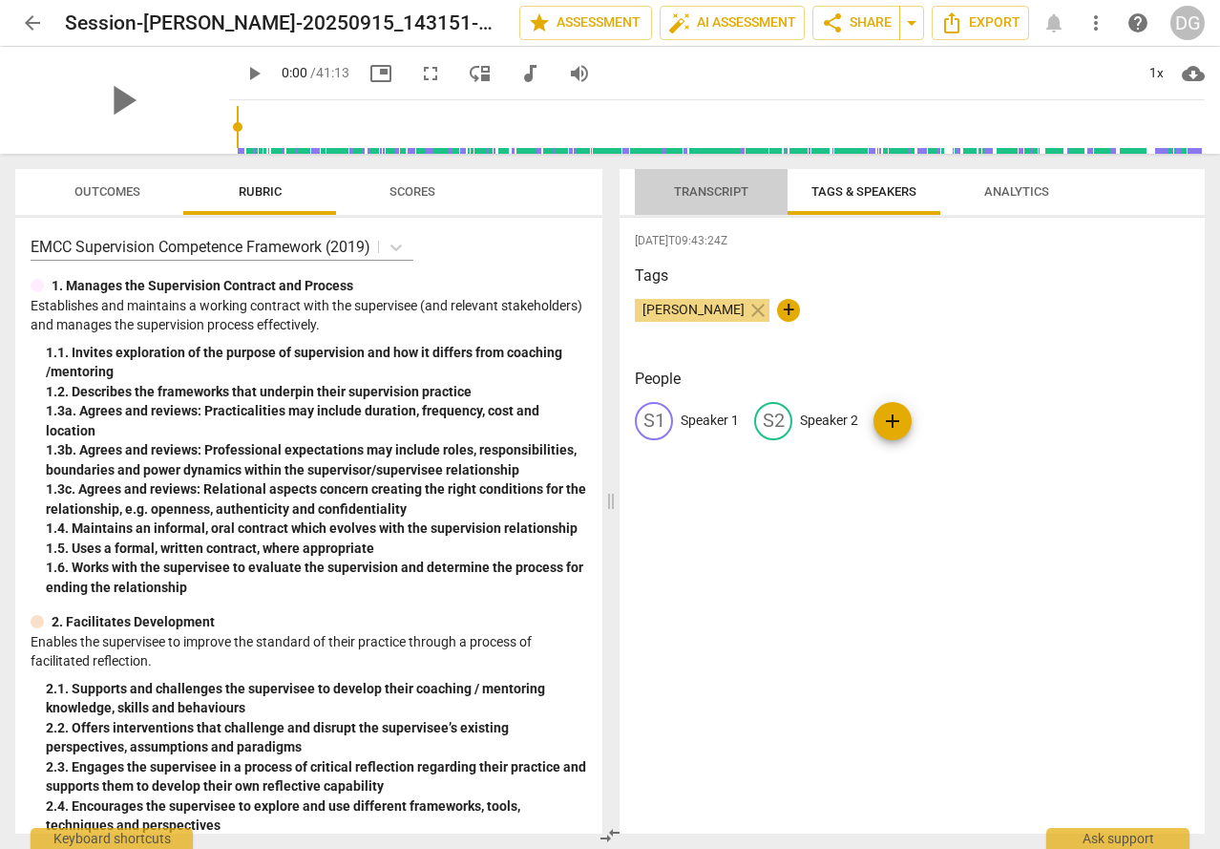
click at [727, 197] on span "Transcript" at bounding box center [711, 191] width 74 height 14
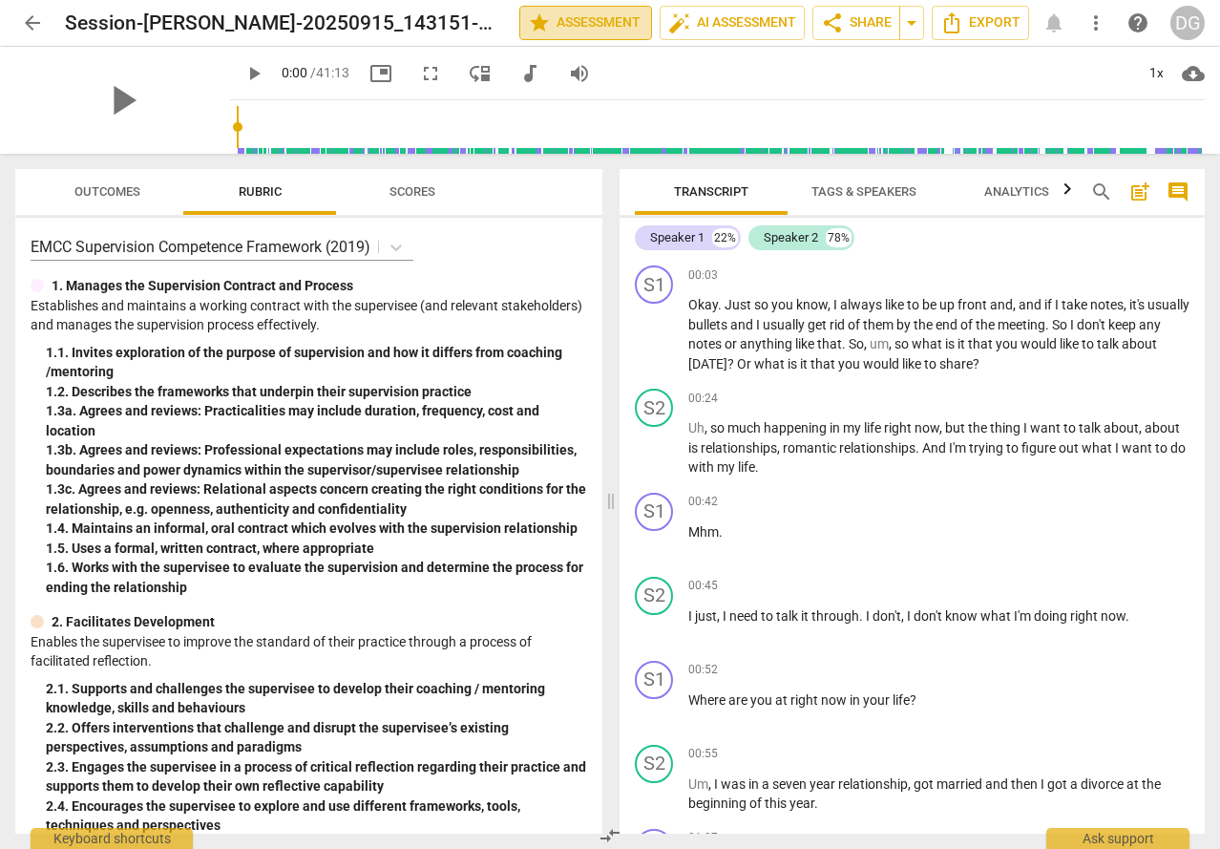
click at [583, 30] on span "star Assessment" at bounding box center [586, 22] width 116 height 23
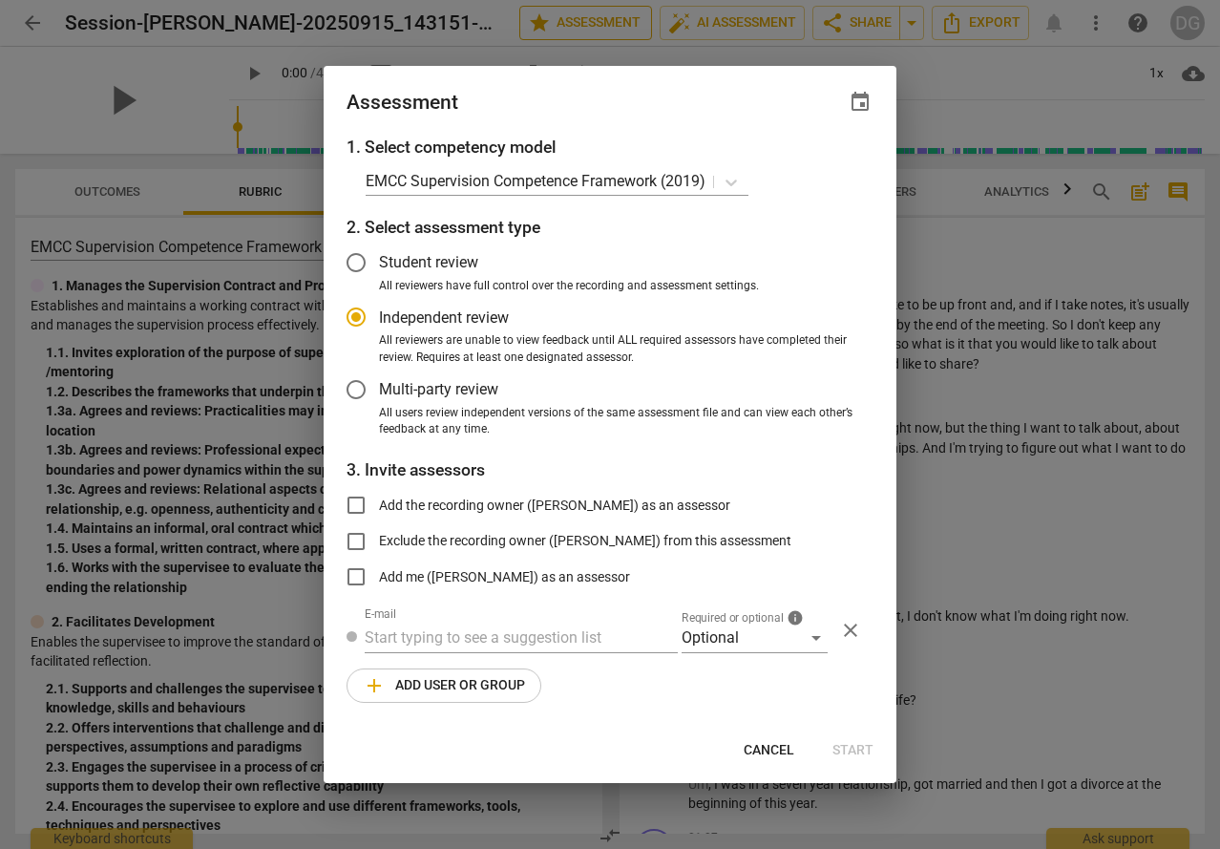
radio input "false"
click at [775, 743] on span "Cancel" at bounding box center [769, 750] width 51 height 19
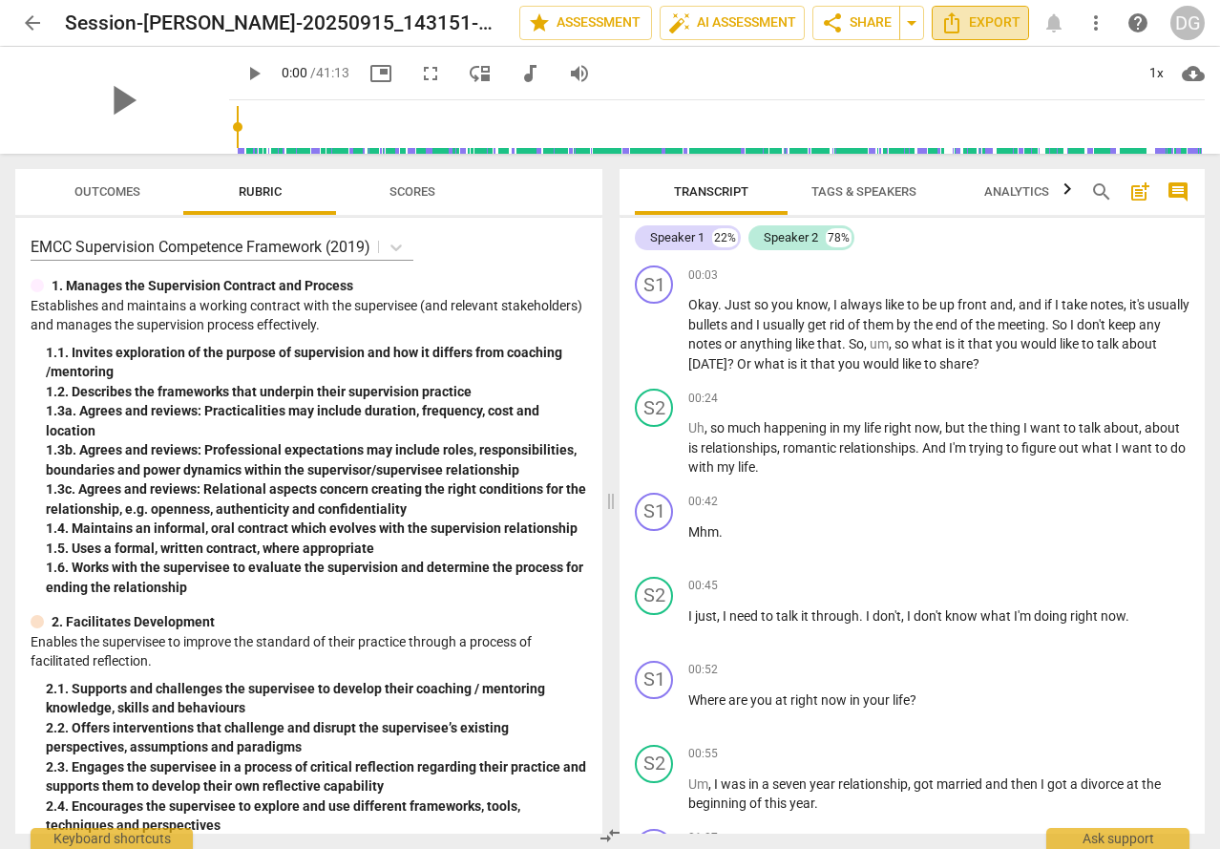
click at [987, 26] on span "Export" at bounding box center [981, 22] width 80 height 23
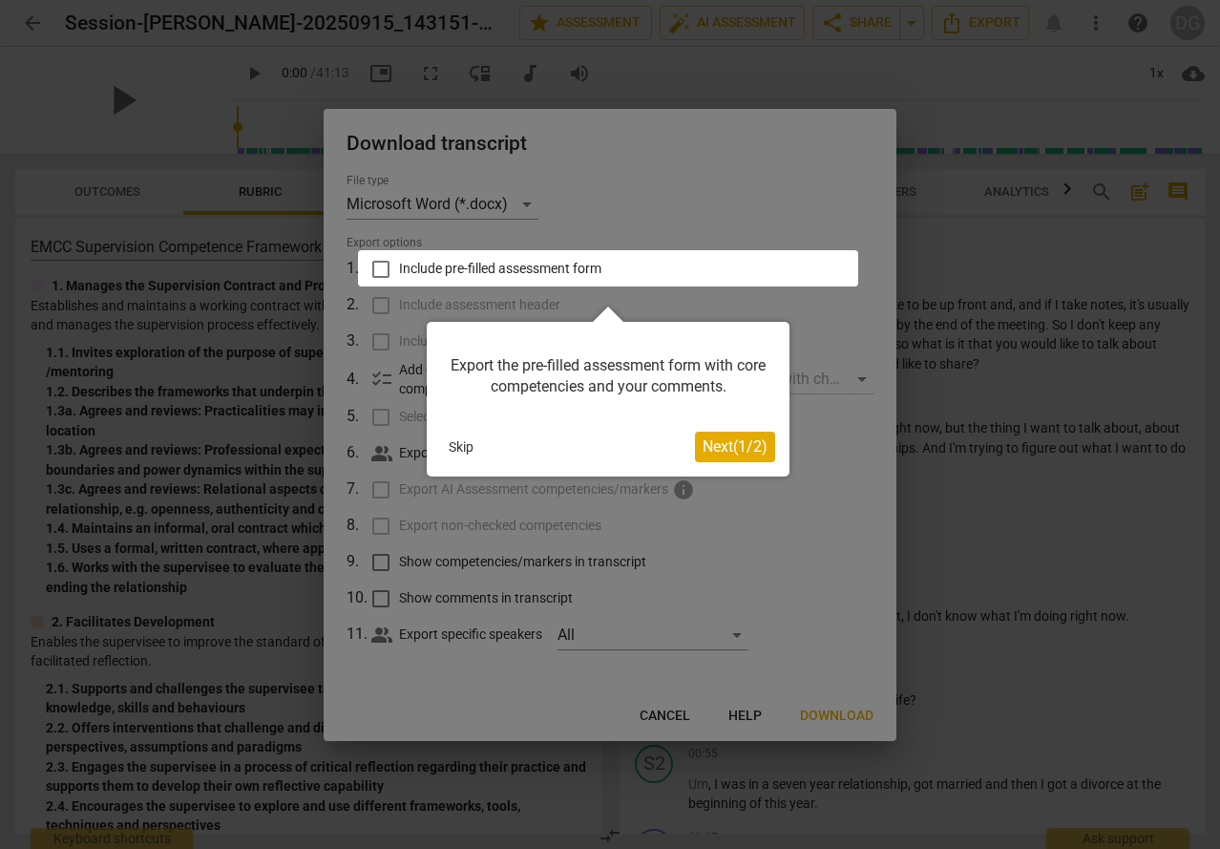
click at [380, 265] on div at bounding box center [608, 268] width 500 height 36
click at [377, 270] on div at bounding box center [608, 268] width 500 height 36
click at [384, 266] on div at bounding box center [608, 268] width 500 height 36
click at [385, 266] on div at bounding box center [608, 268] width 500 height 36
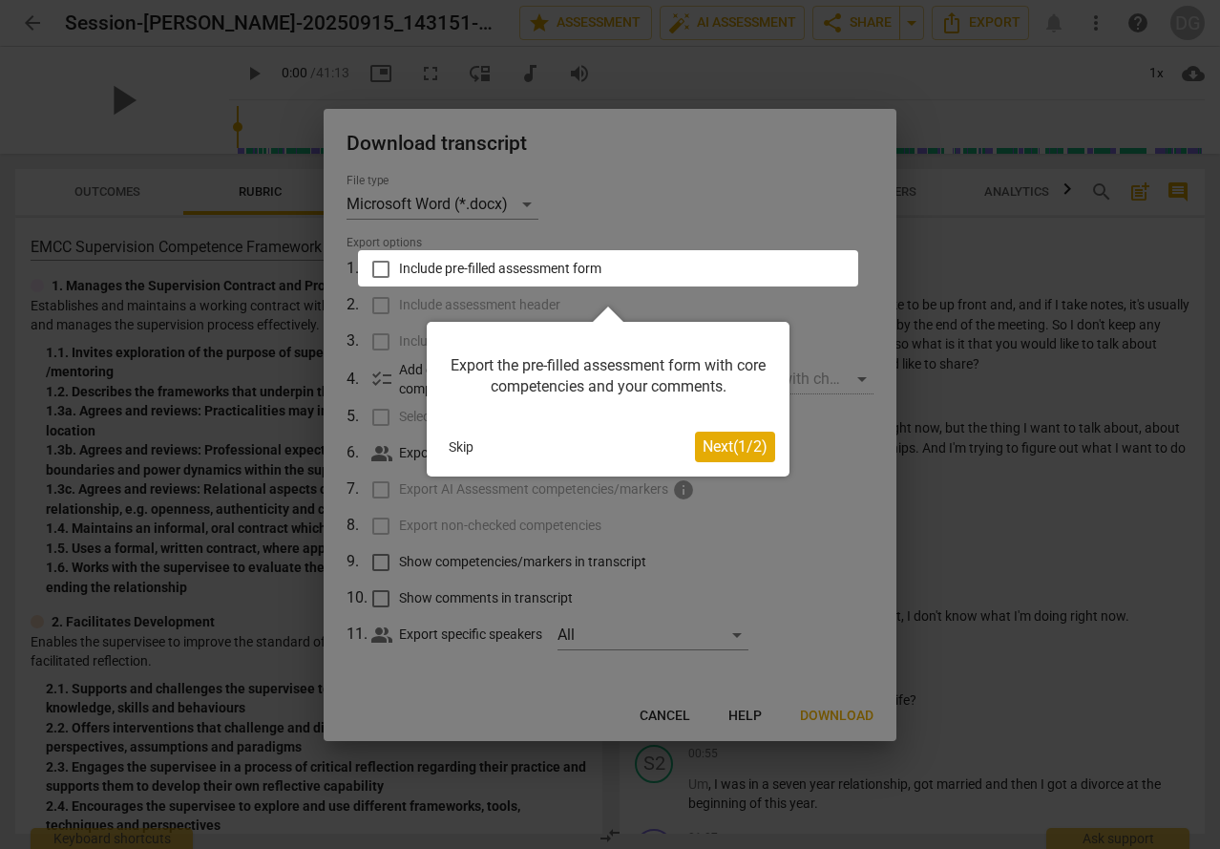
click at [387, 266] on div at bounding box center [608, 268] width 500 height 36
click at [537, 260] on div at bounding box center [608, 268] width 500 height 36
click at [714, 444] on span "Next ( 1 / 2 )" at bounding box center [735, 446] width 65 height 18
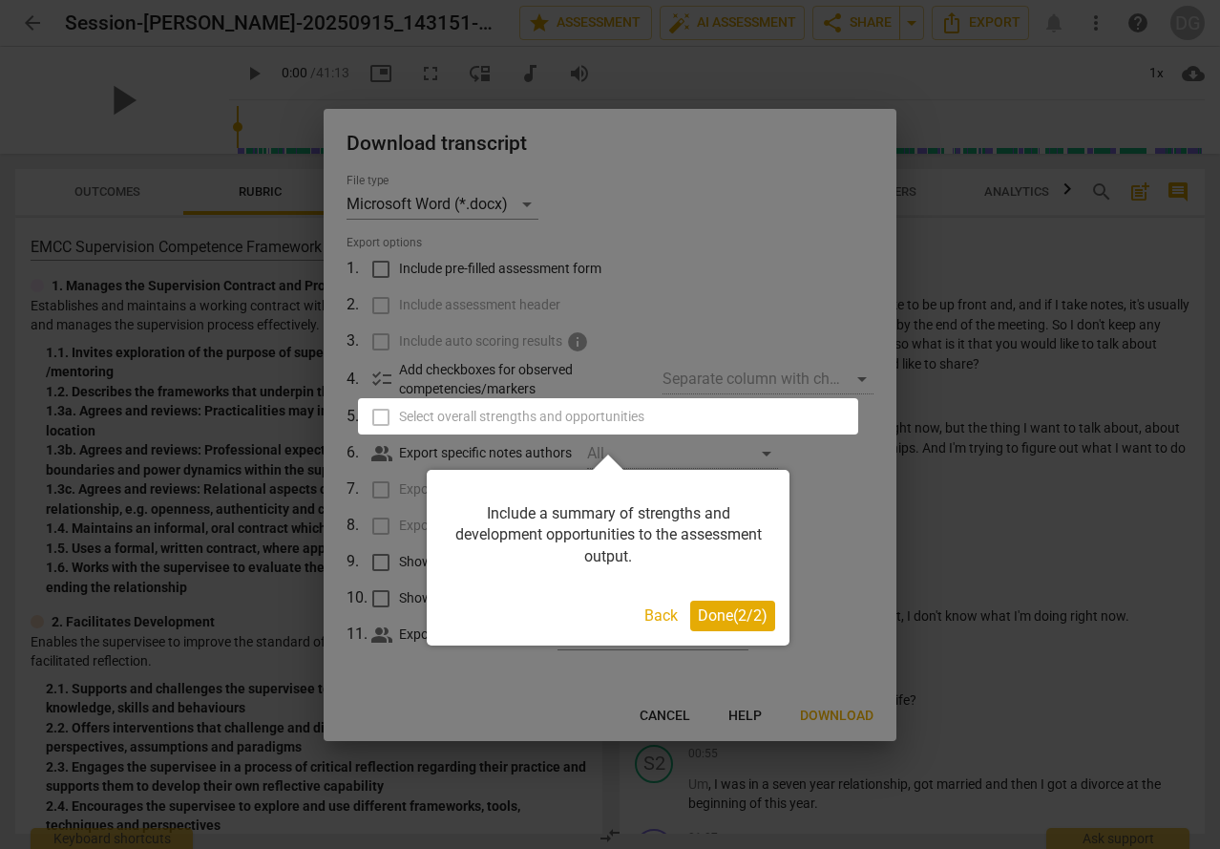
click at [383, 412] on div at bounding box center [608, 416] width 500 height 36
click at [380, 268] on div at bounding box center [610, 424] width 1220 height 849
click at [385, 285] on div at bounding box center [610, 424] width 1220 height 849
click at [638, 318] on div at bounding box center [610, 424] width 1220 height 849
click at [641, 318] on div at bounding box center [610, 424] width 1220 height 849
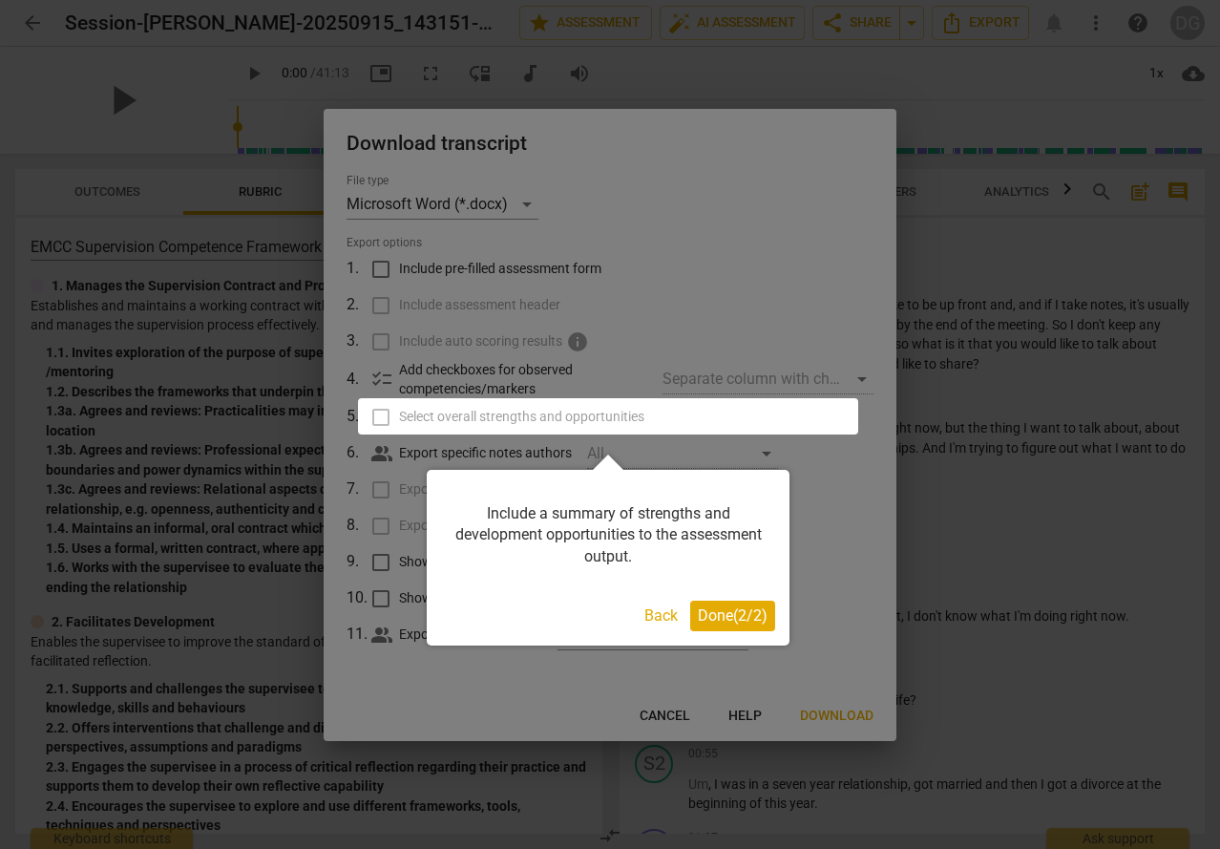
click at [642, 318] on div at bounding box center [610, 424] width 1220 height 849
click at [728, 615] on span "Done ( 2 / 2 )" at bounding box center [733, 615] width 70 height 18
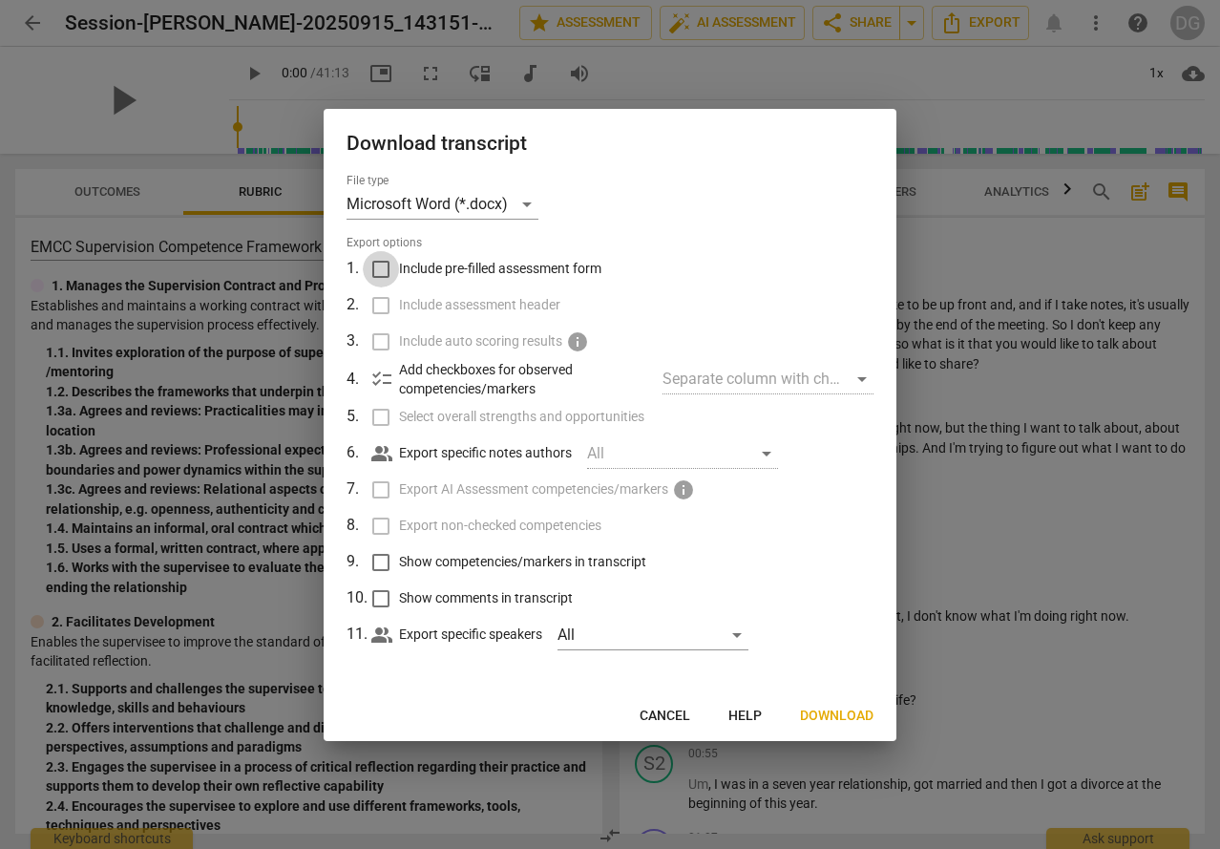
click at [385, 271] on input "Include pre-filled assessment form" at bounding box center [381, 269] width 36 height 36
checkbox input "true"
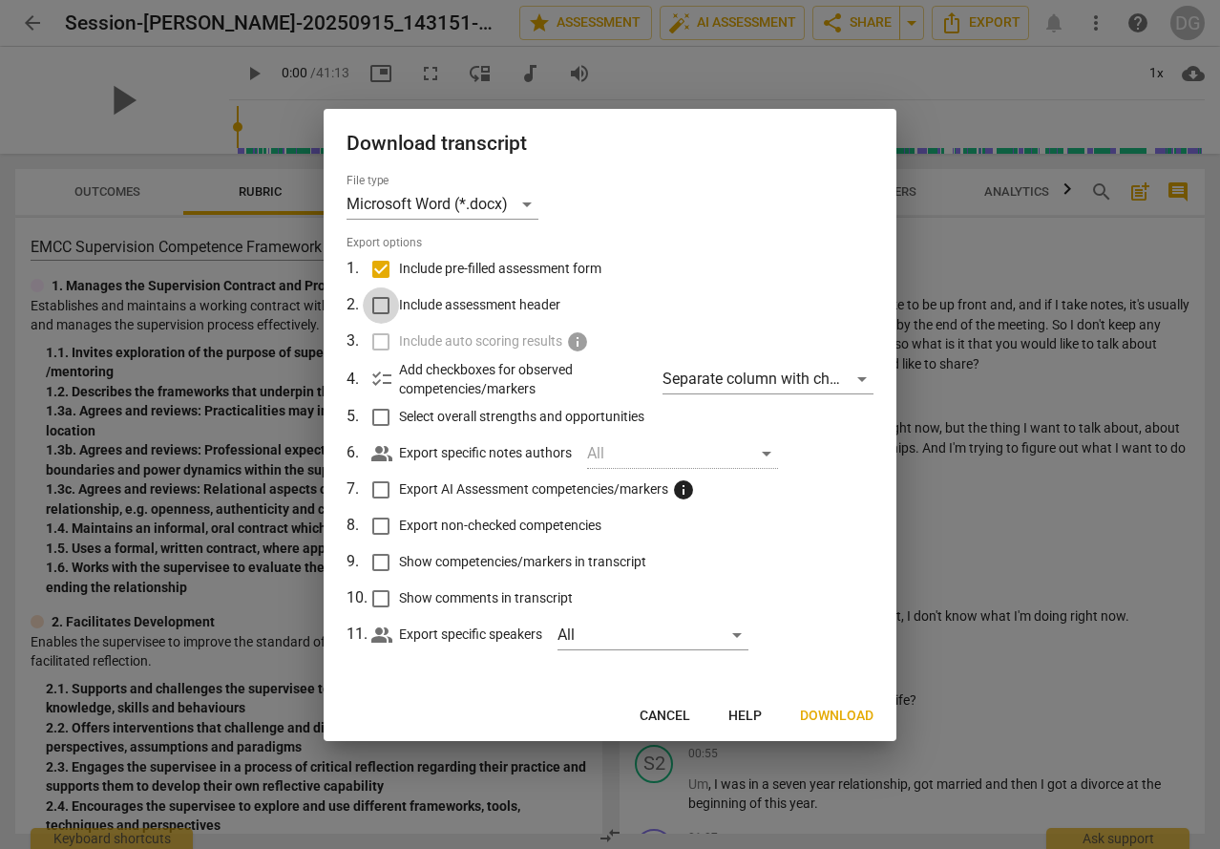
click at [380, 307] on input "Include assessment header" at bounding box center [381, 305] width 36 height 36
checkbox input "true"
click at [380, 416] on input "Select overall strengths and opportunities" at bounding box center [381, 417] width 36 height 36
checkbox input "true"
click at [386, 498] on input "Export AI Assessment competencies/markers info" at bounding box center [381, 490] width 36 height 36
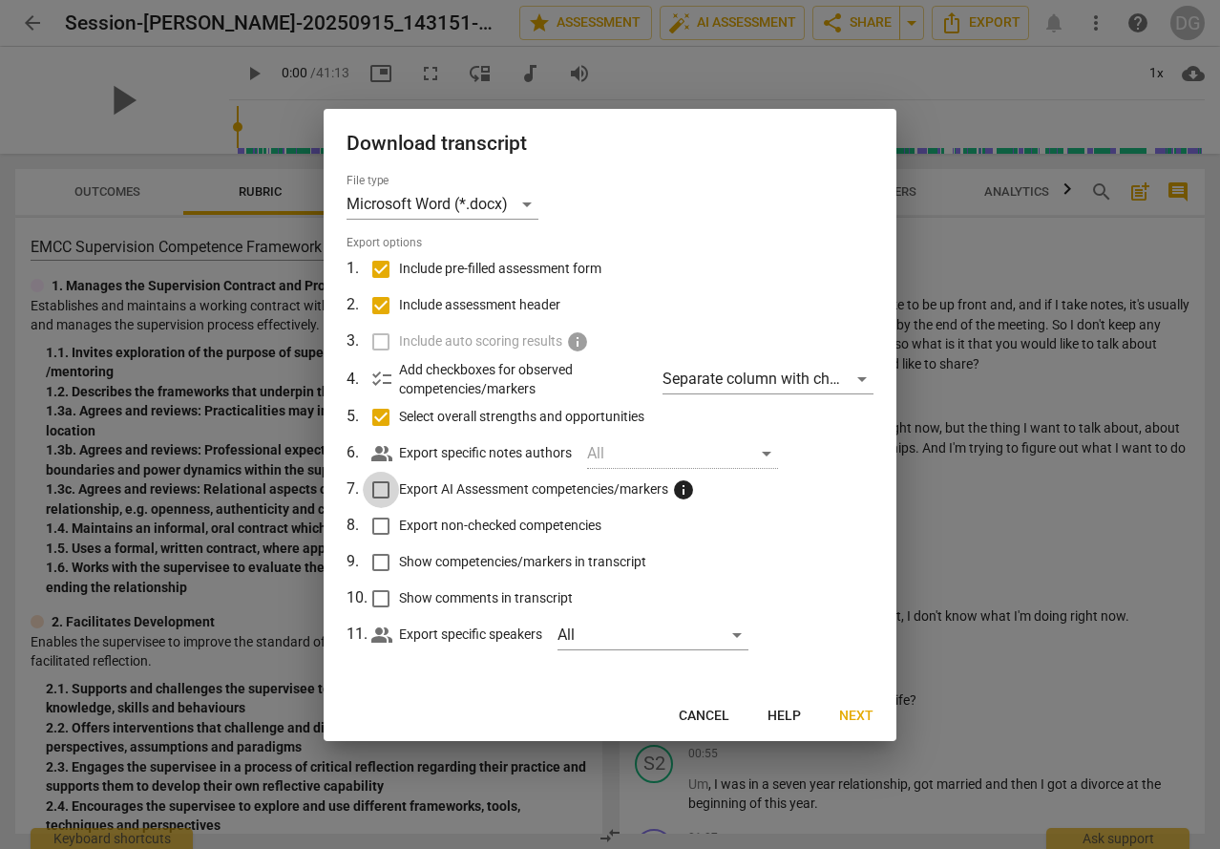
checkbox input "true"
click at [385, 527] on input "Export non-checked competencies" at bounding box center [381, 526] width 36 height 36
checkbox input "true"
click at [376, 557] on input "Show competencies/markers in transcript" at bounding box center [381, 562] width 36 height 36
checkbox input "true"
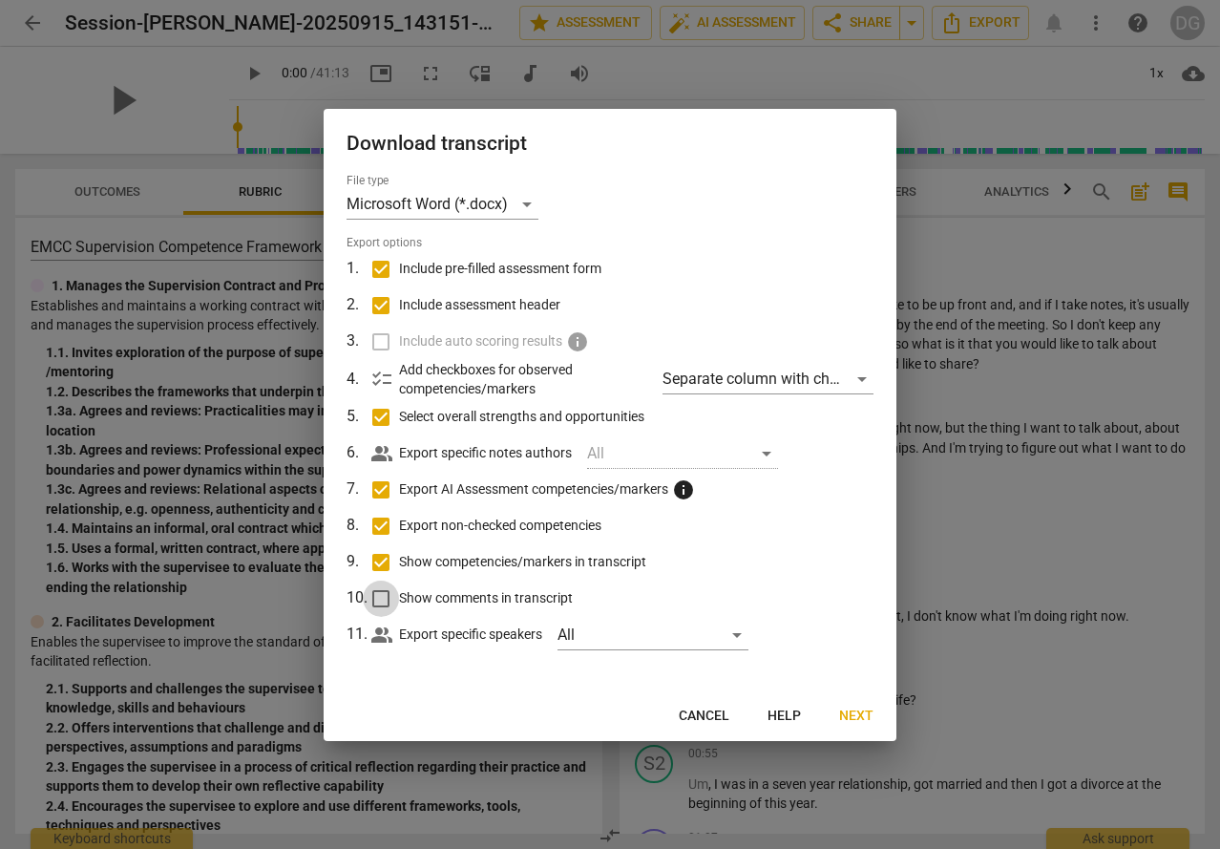
click at [382, 599] on input "Show comments in transcript" at bounding box center [381, 599] width 36 height 36
checkbox input "true"
click at [851, 710] on span "Next" at bounding box center [856, 716] width 34 height 19
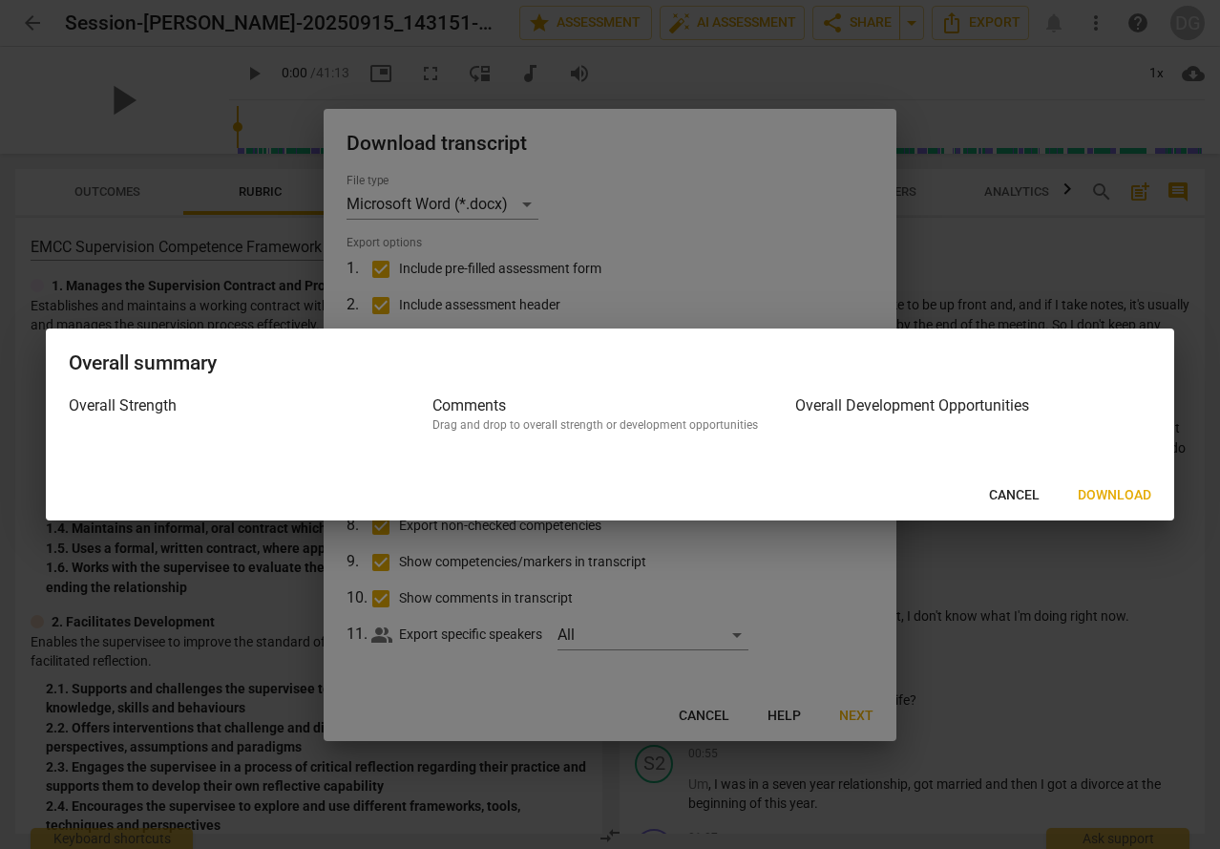
click at [1127, 486] on span "Download" at bounding box center [1115, 495] width 74 height 19
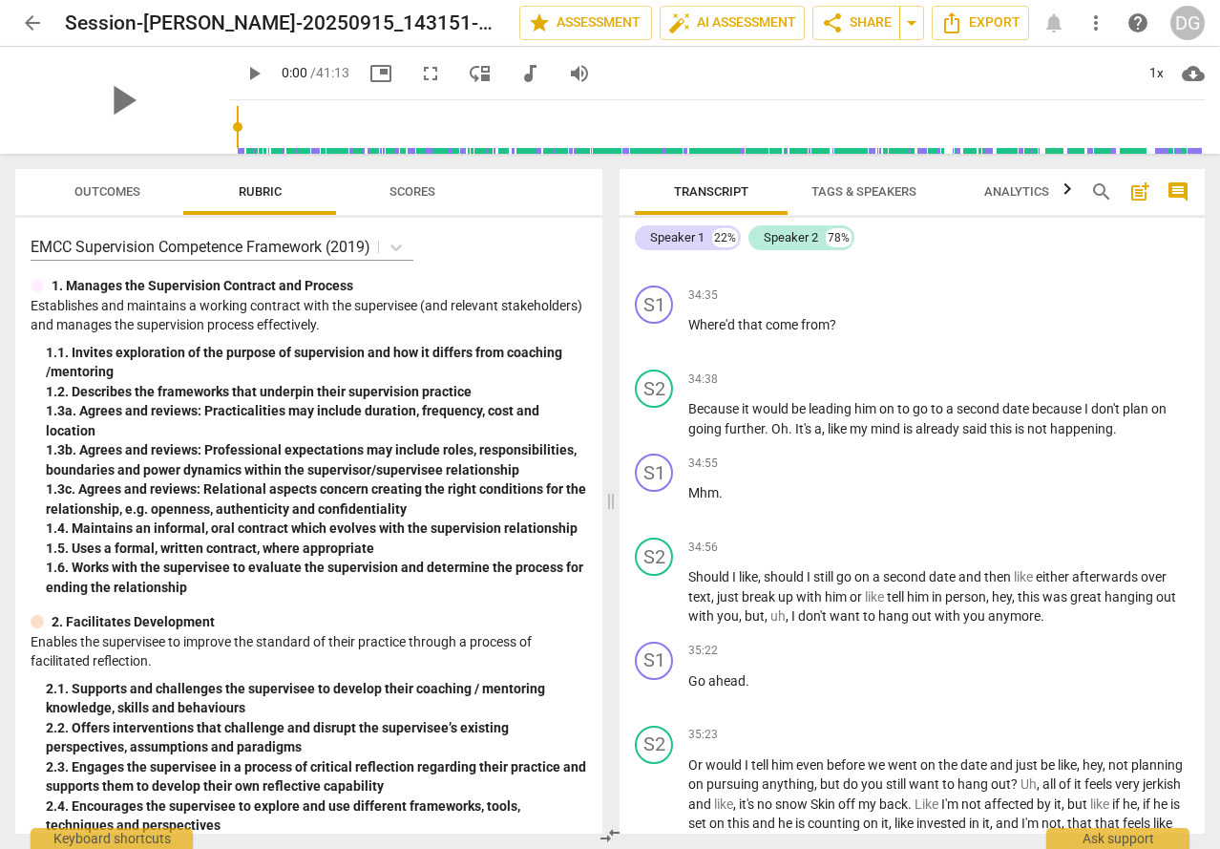
scroll to position [14416, 0]
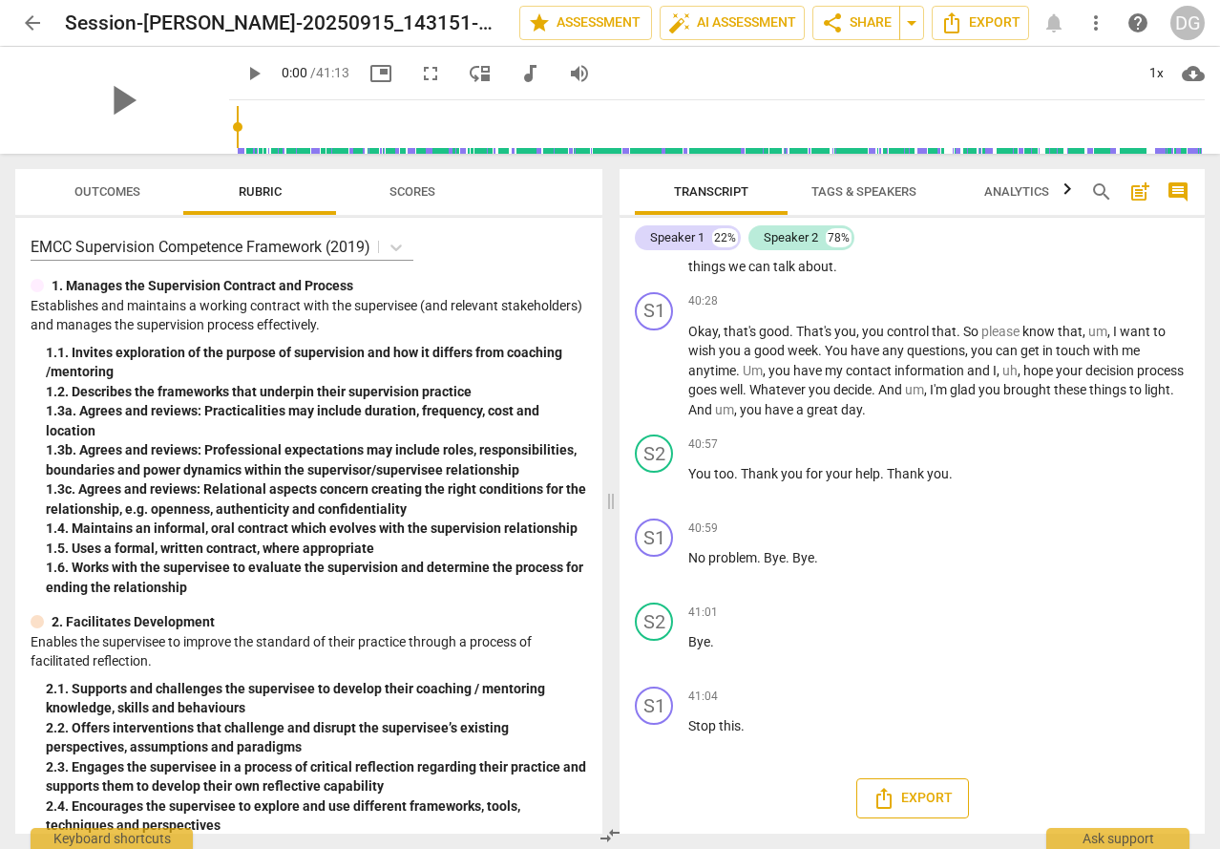
click at [903, 802] on span "Export" at bounding box center [913, 798] width 80 height 23
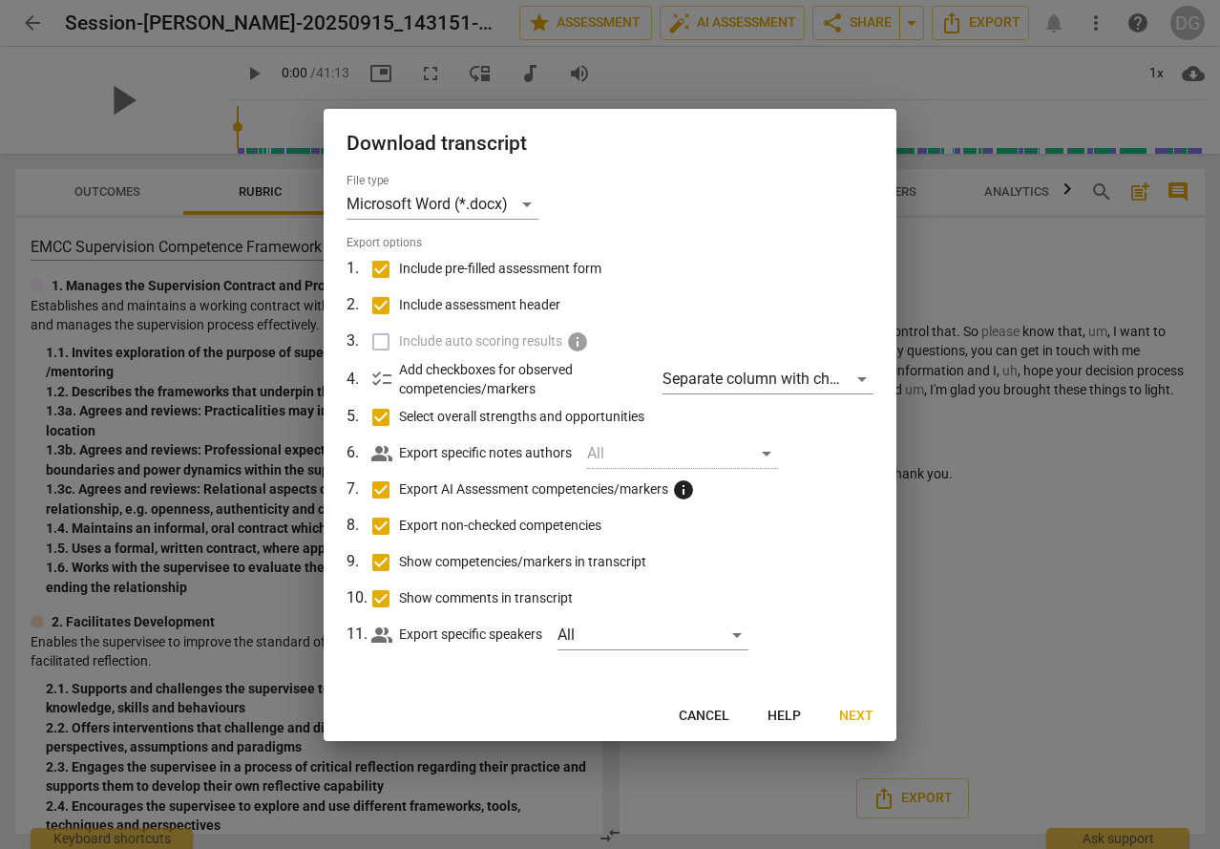
click at [381, 341] on label "Include auto scoring results info" at bounding box center [608, 342] width 500 height 36
click at [383, 340] on label "Include auto scoring results info" at bounding box center [608, 342] width 500 height 36
click at [385, 266] on input "Include pre-filled assessment form" at bounding box center [381, 269] width 36 height 36
checkbox input "false"
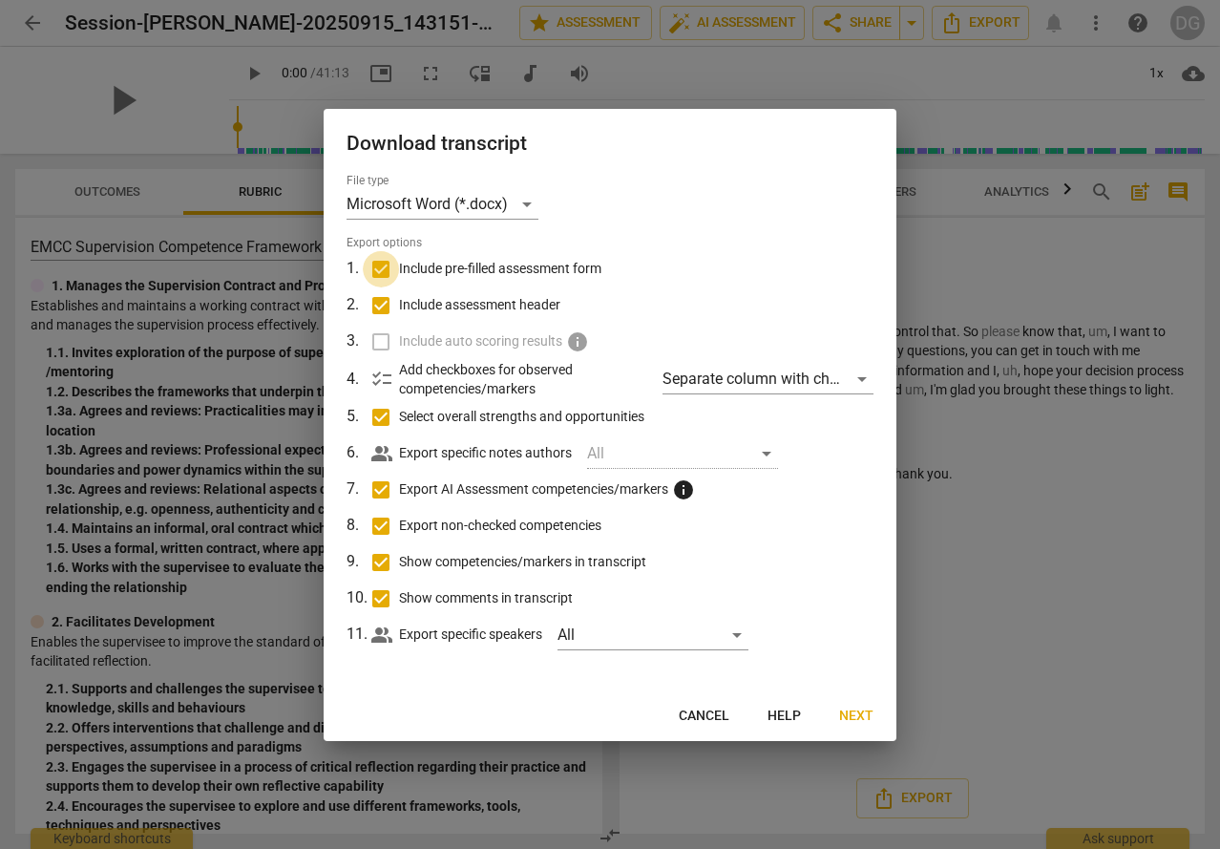
checkbox input "false"
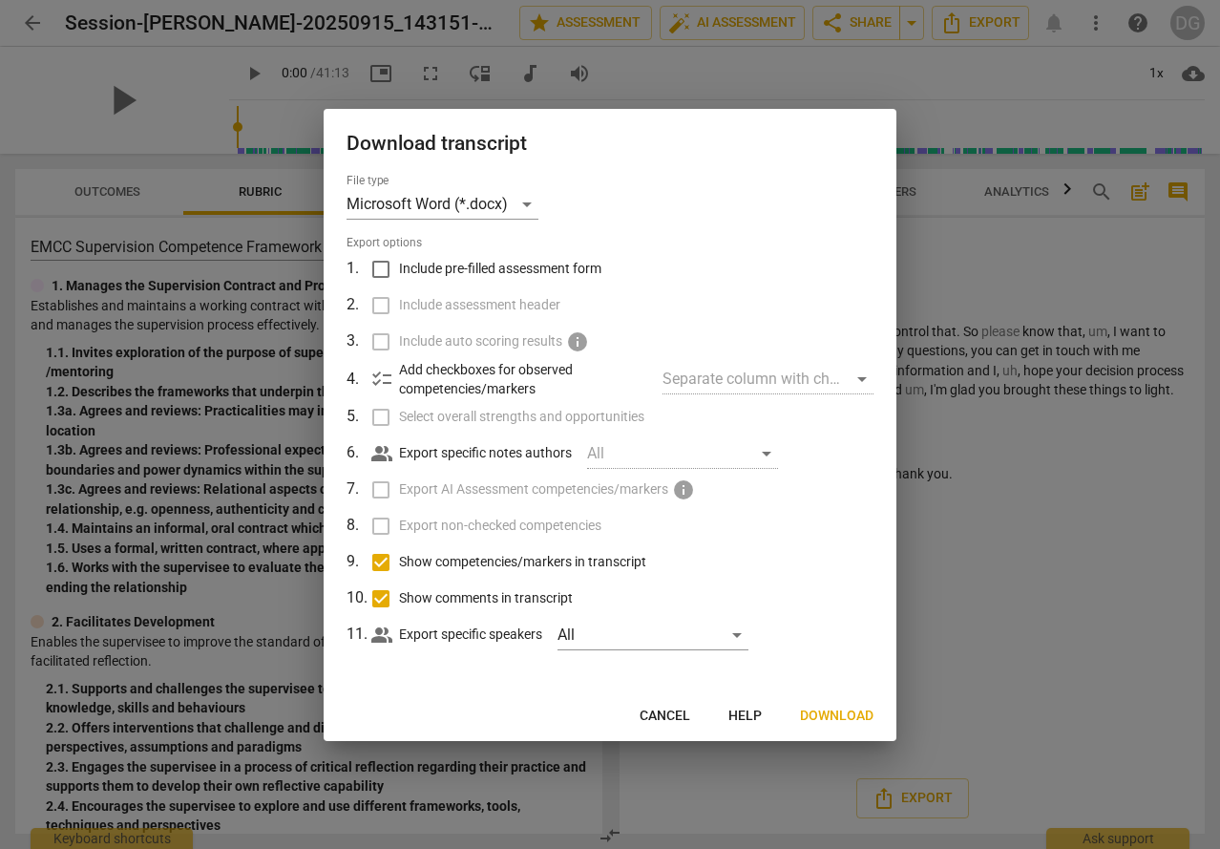
click at [378, 560] on input "Show competencies/markers in transcript" at bounding box center [381, 562] width 36 height 36
checkbox input "false"
click at [740, 638] on div "All" at bounding box center [653, 635] width 191 height 31
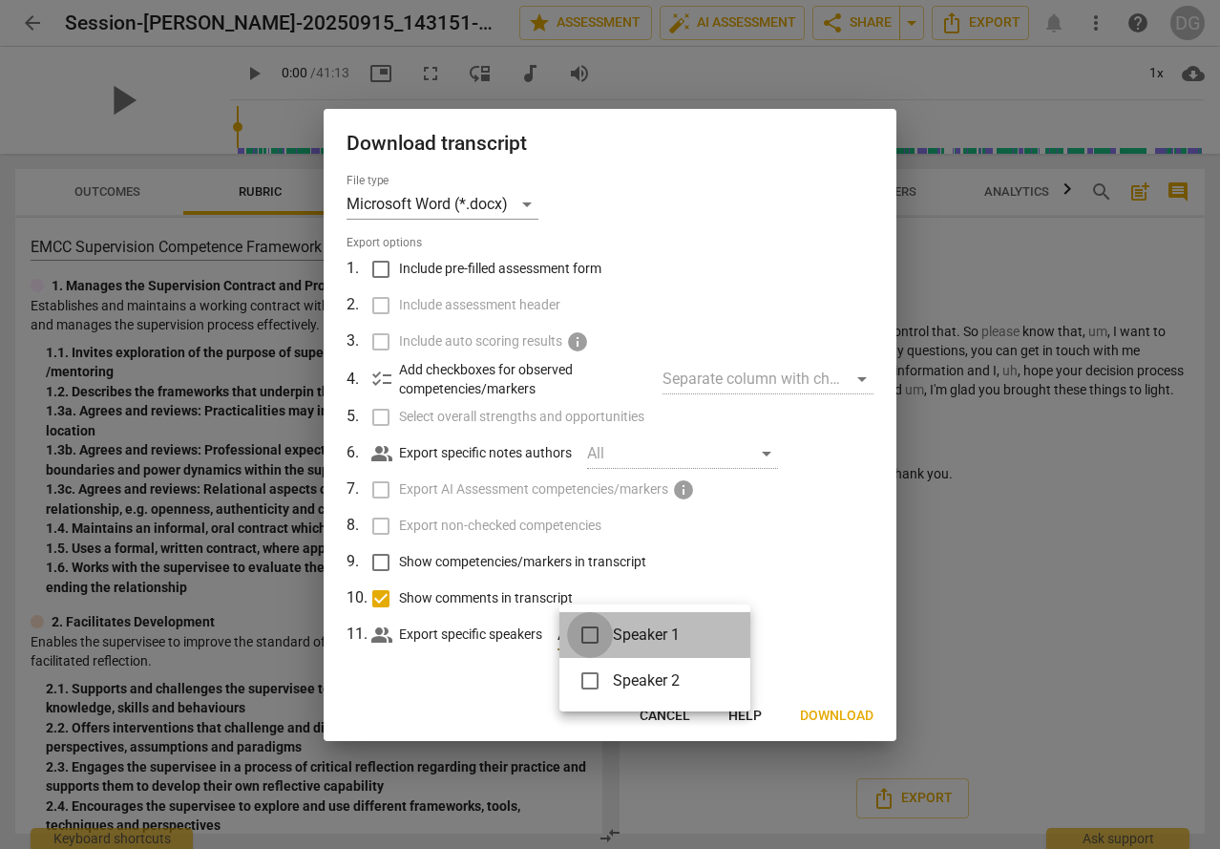
click at [583, 626] on input "checkbox" at bounding box center [590, 635] width 46 height 46
checkbox input "true"
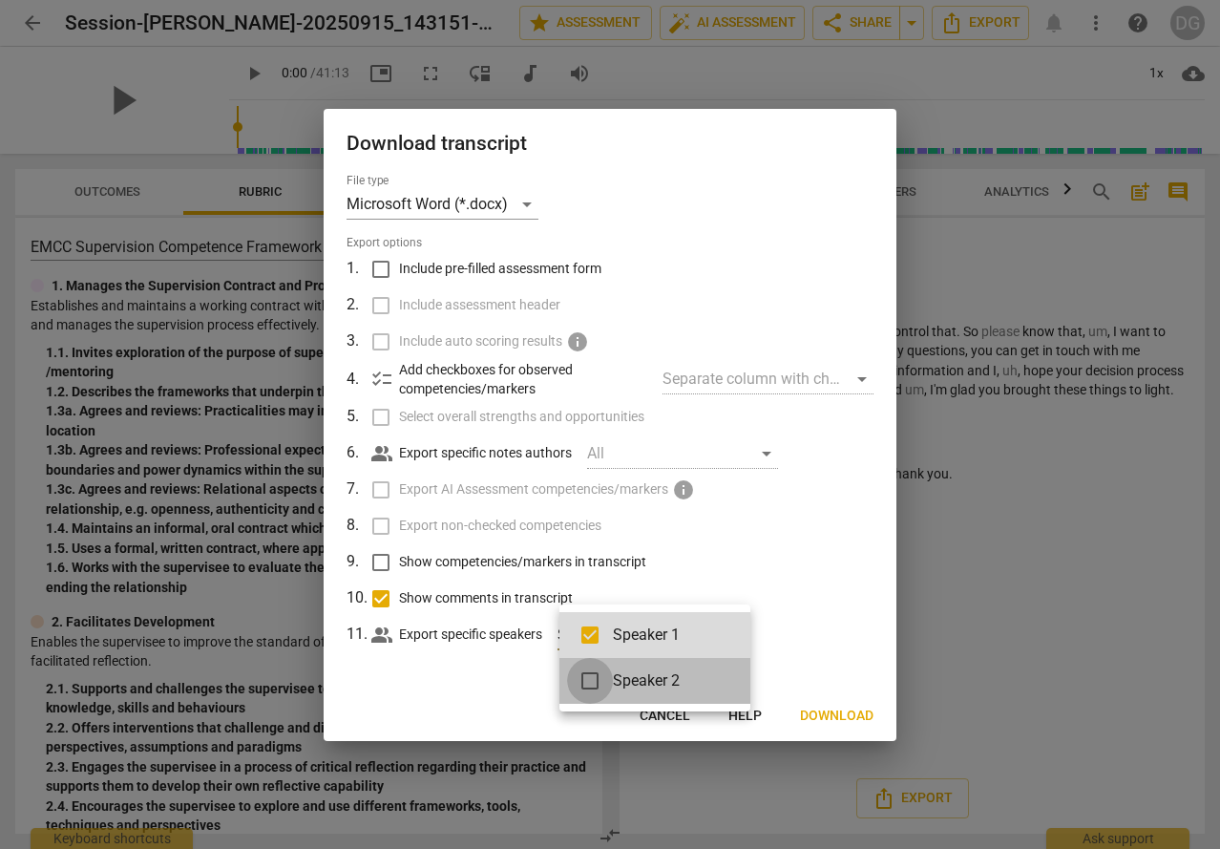
click at [601, 677] on input "checkbox" at bounding box center [590, 681] width 46 height 46
checkbox input "true"
click at [802, 627] on div at bounding box center [610, 424] width 1220 height 849
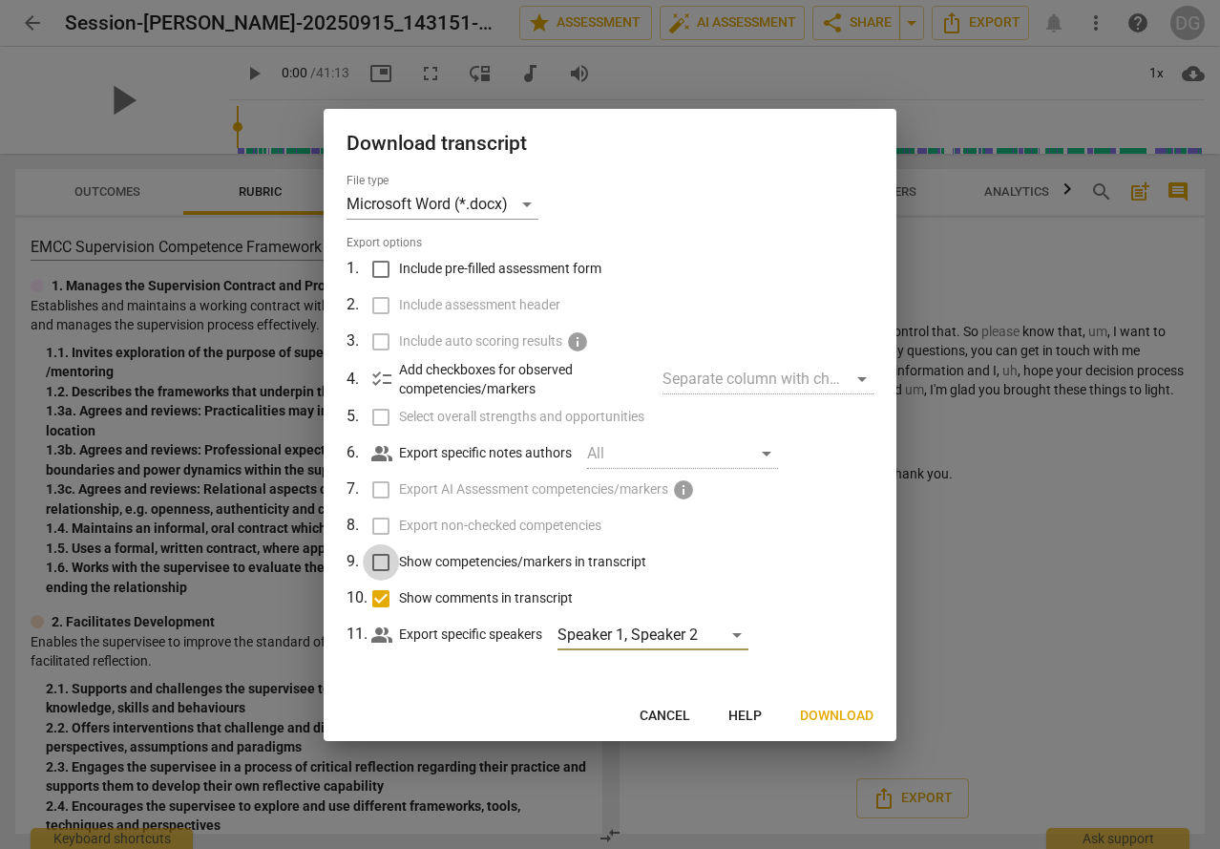
click at [380, 561] on input "Show competencies/markers in transcript" at bounding box center [381, 562] width 36 height 36
checkbox input "true"
click at [378, 268] on input "Include pre-filled assessment form" at bounding box center [381, 269] width 36 height 36
checkbox input "true"
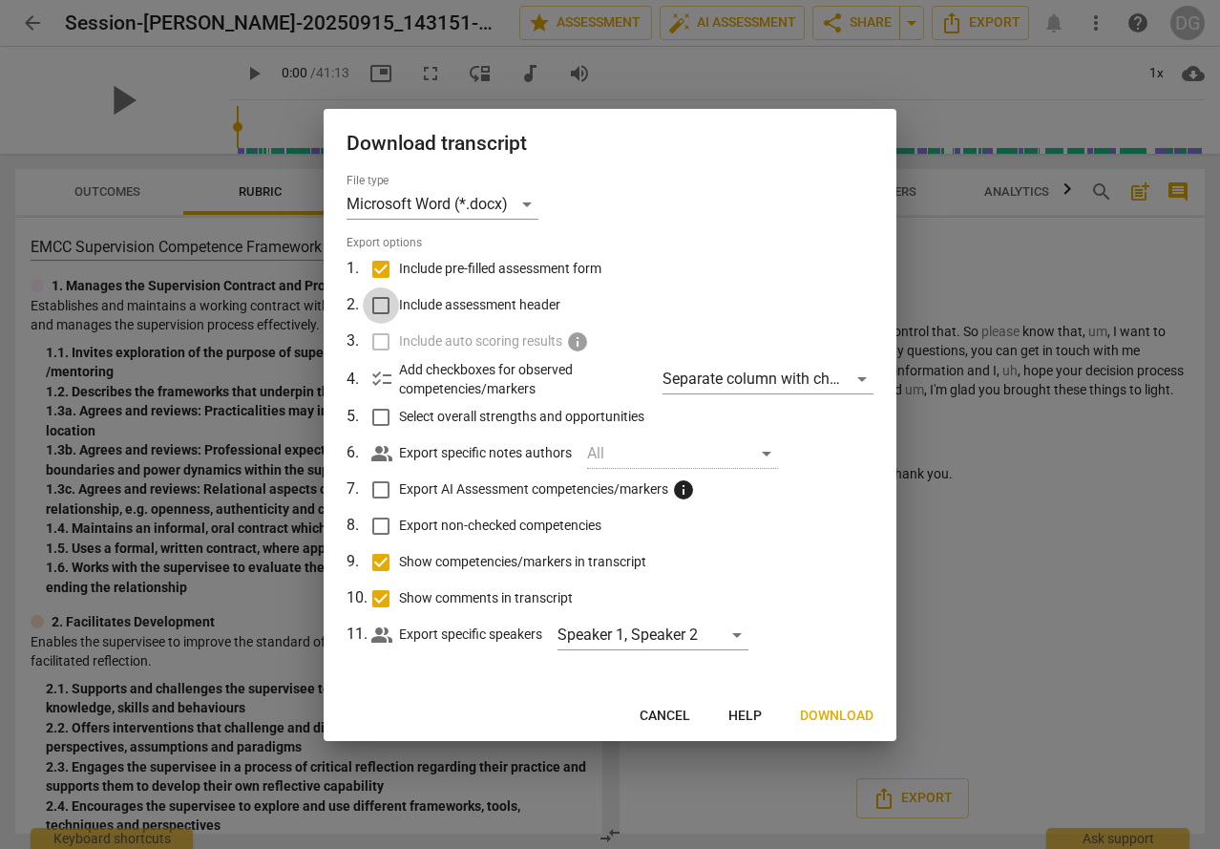
click at [375, 307] on input "Include assessment header" at bounding box center [381, 305] width 36 height 36
checkbox input "true"
click at [382, 415] on input "Select overall strengths and opportunities" at bounding box center [381, 417] width 36 height 36
checkbox input "true"
click at [381, 486] on input "Export AI Assessment competencies/markers info" at bounding box center [381, 490] width 36 height 36
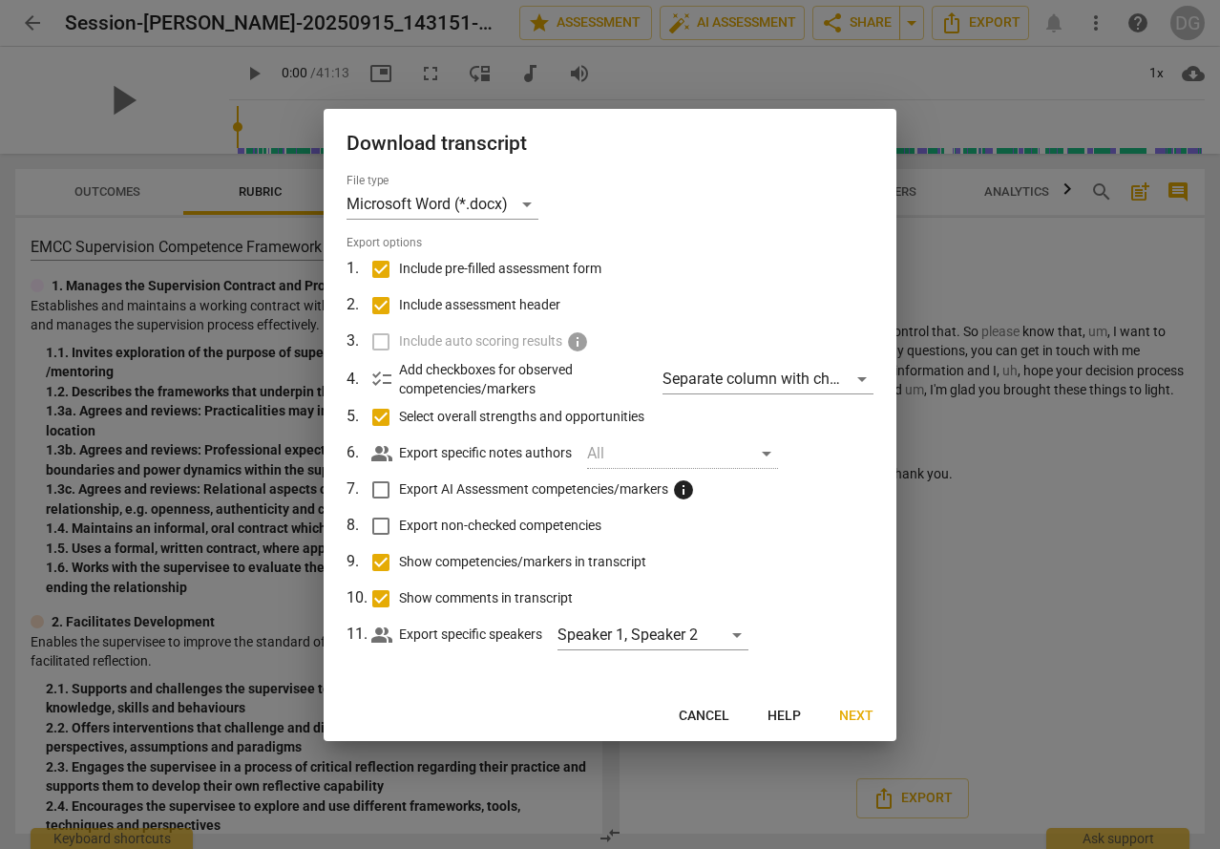
checkbox input "true"
click at [375, 519] on input "Export non-checked competencies" at bounding box center [381, 526] width 36 height 36
checkbox input "true"
drag, startPoint x: 860, startPoint y: 711, endPoint x: 841, endPoint y: 730, distance: 26.3
click at [840, 726] on button "Next" at bounding box center [856, 716] width 65 height 34
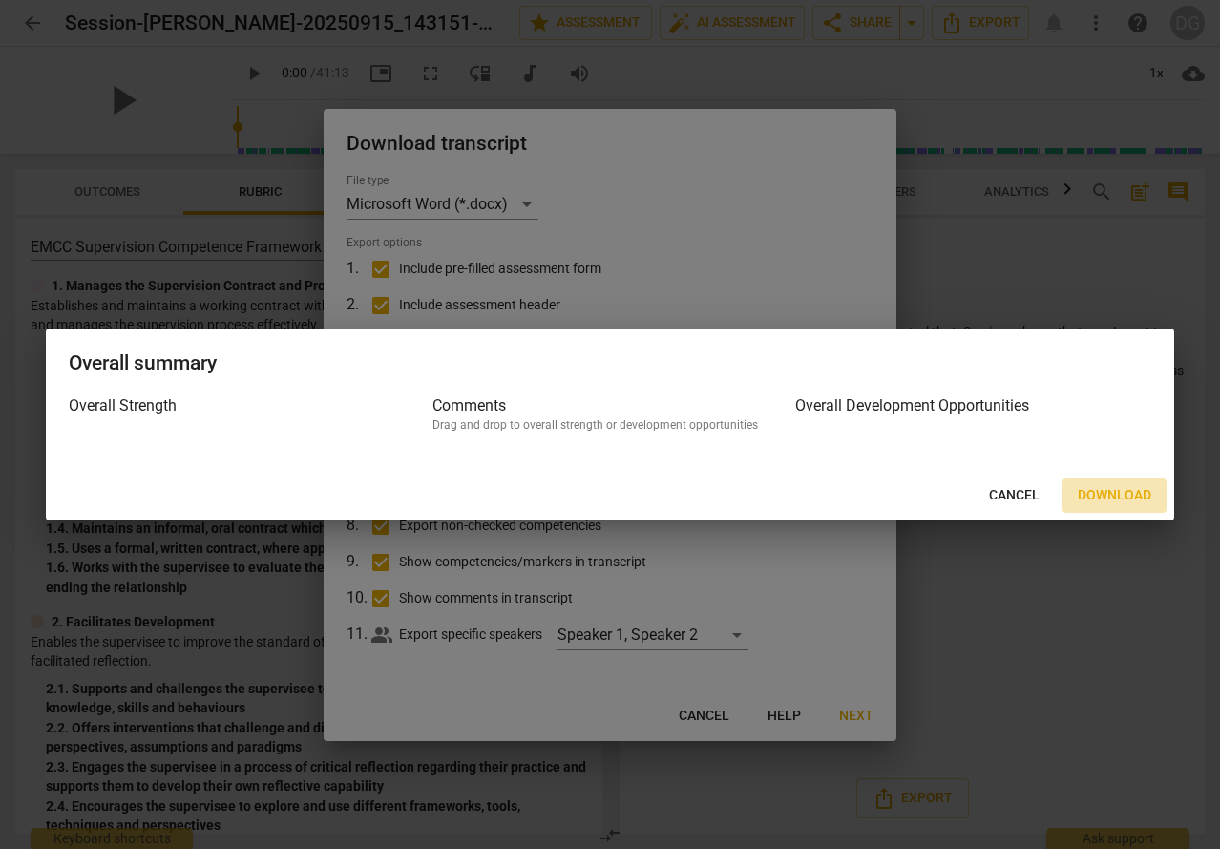
click at [1114, 487] on span "Download" at bounding box center [1115, 495] width 74 height 19
